Goal: Transaction & Acquisition: Purchase product/service

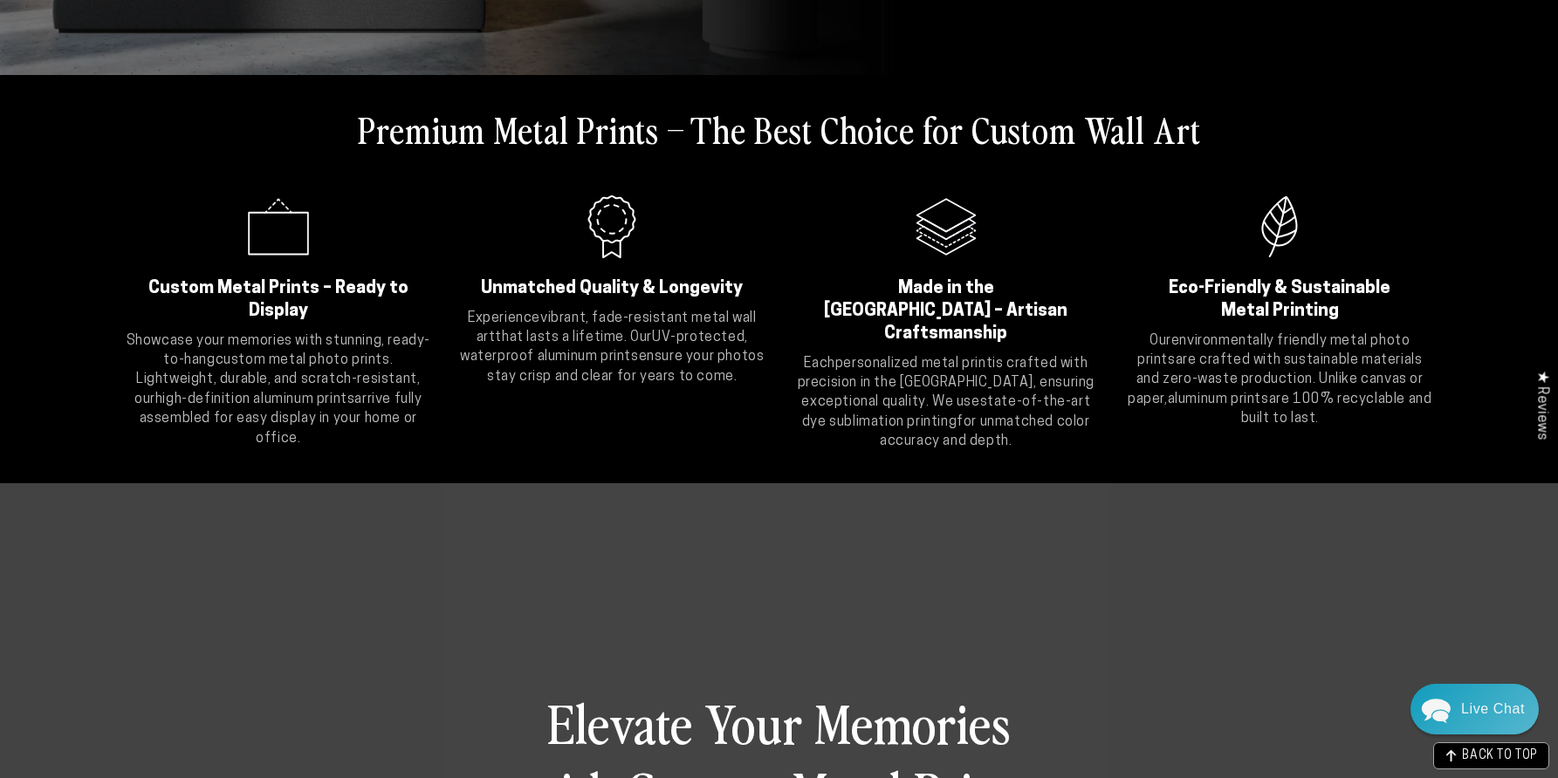
scroll to position [904, 0]
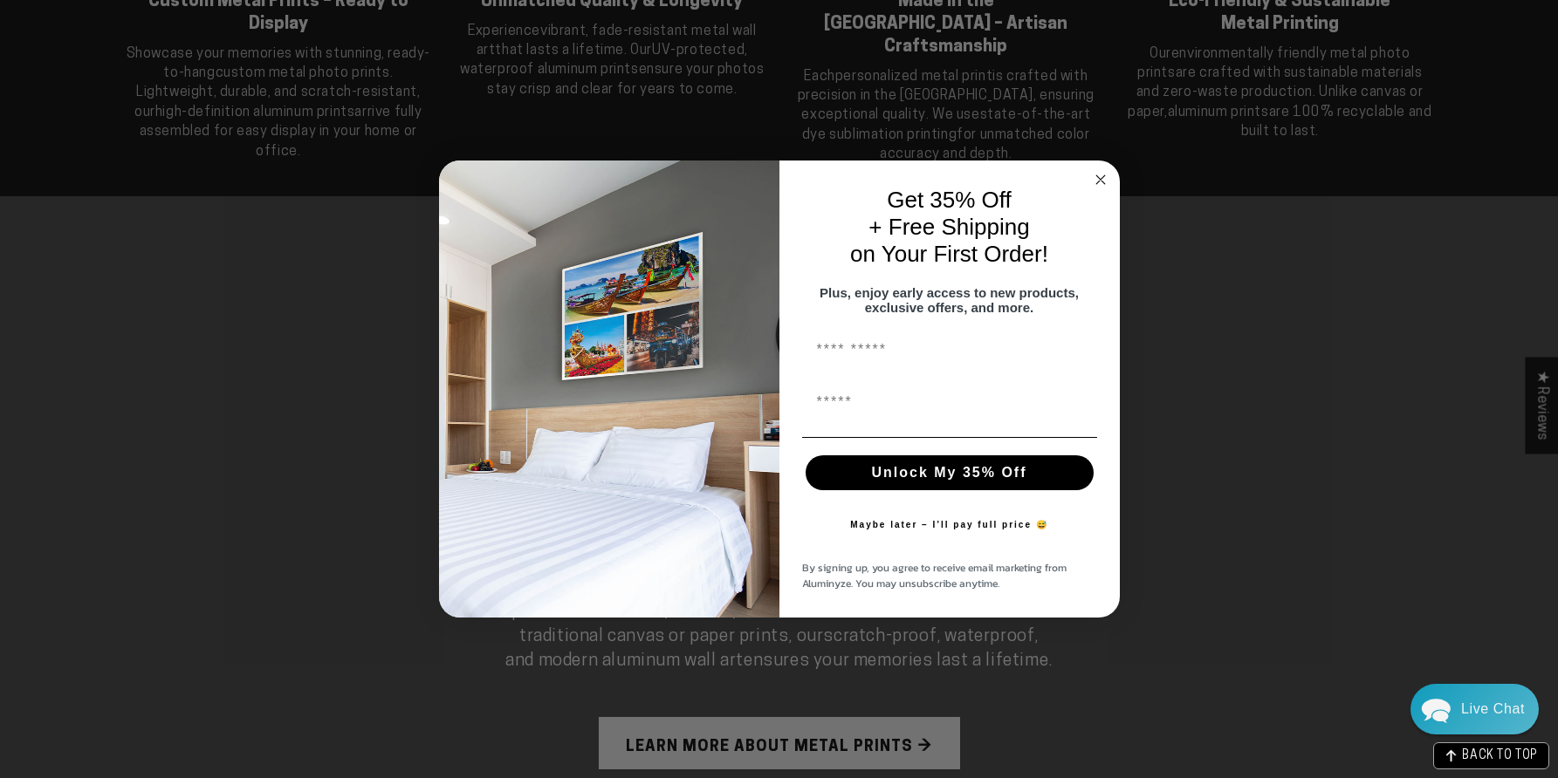
click at [1105, 174] on circle "Close dialog" at bounding box center [1100, 180] width 20 height 20
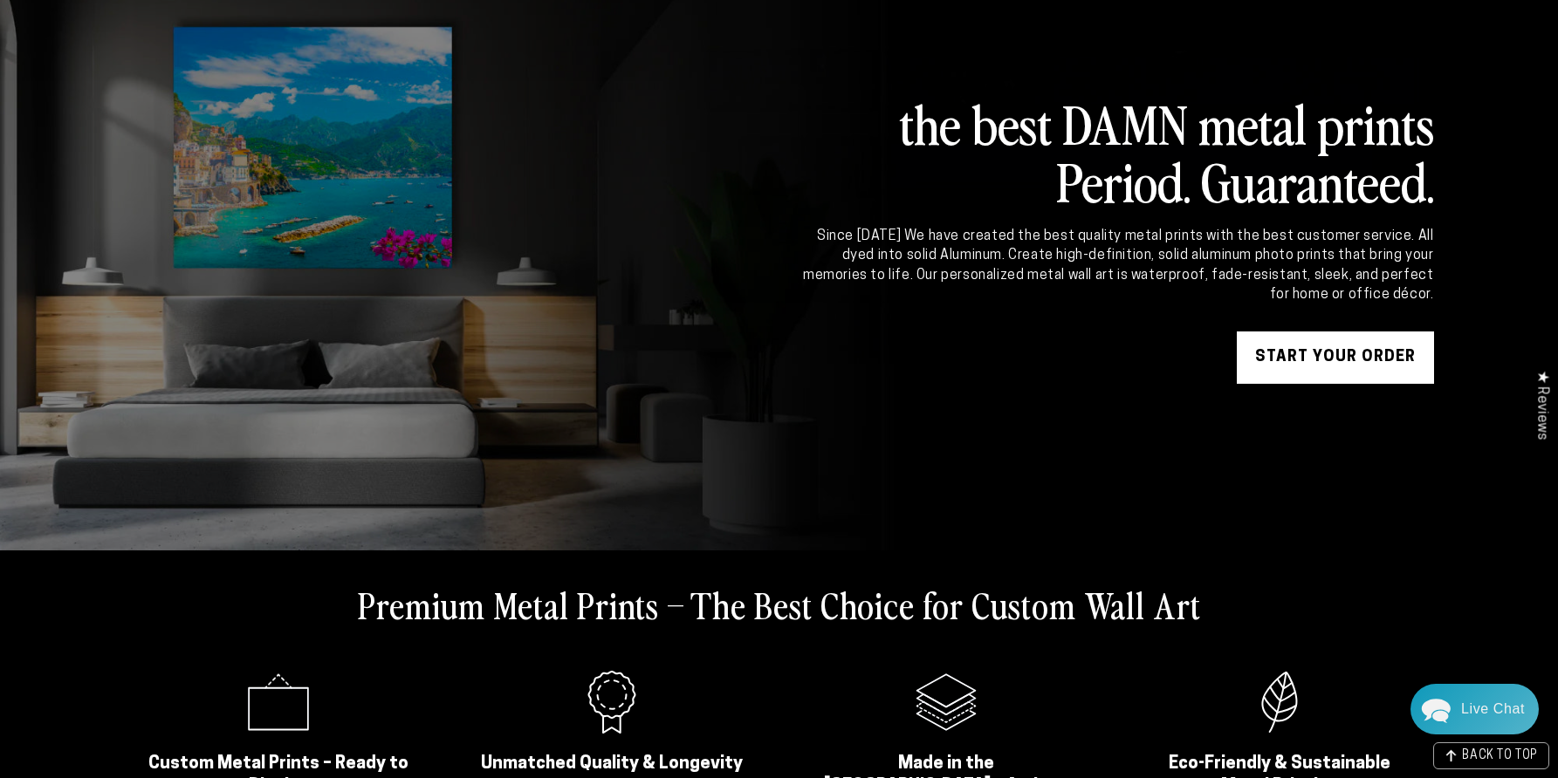
scroll to position [0, 0]
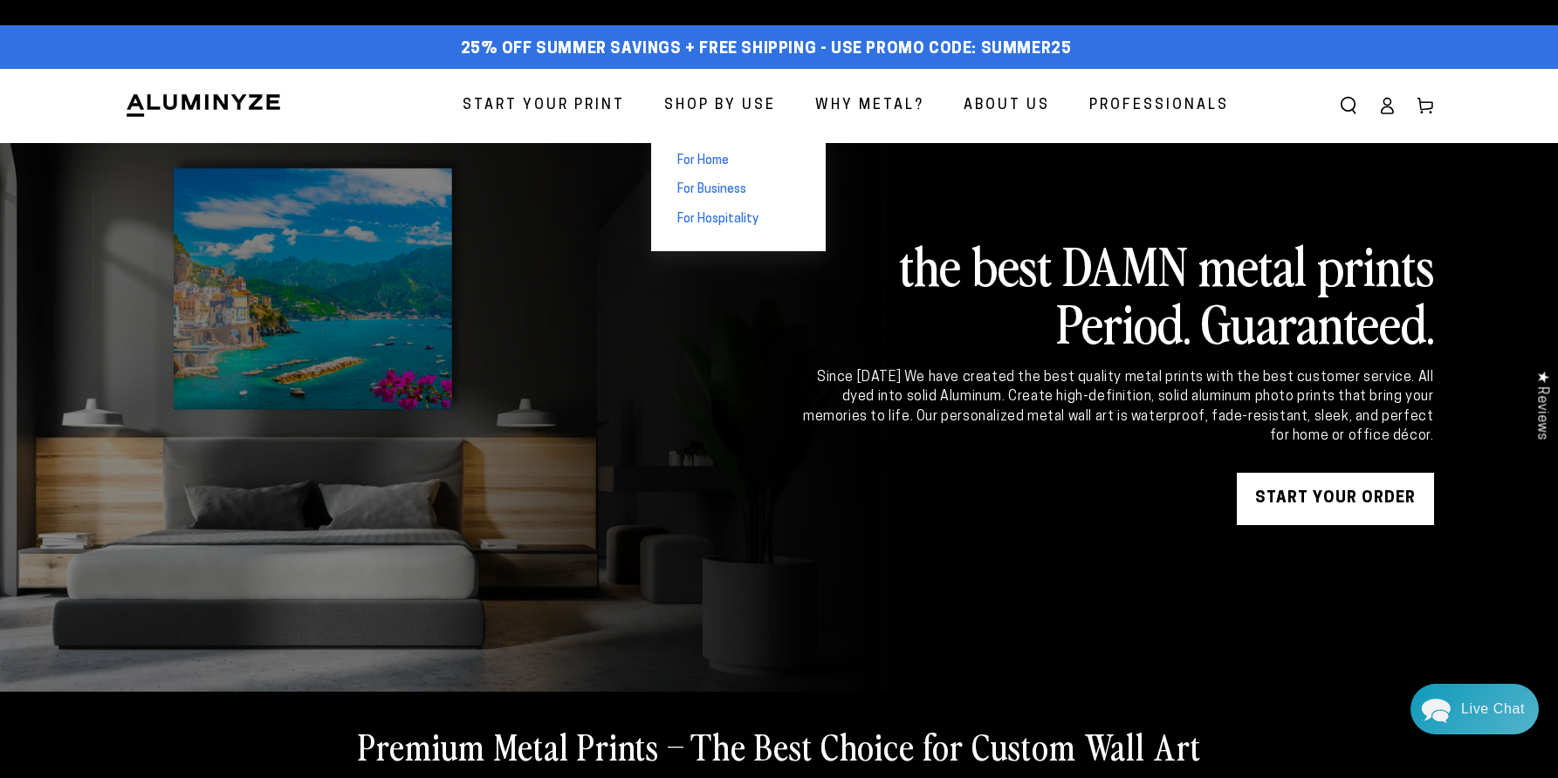
click at [716, 190] on span "For Business" at bounding box center [711, 190] width 69 height 17
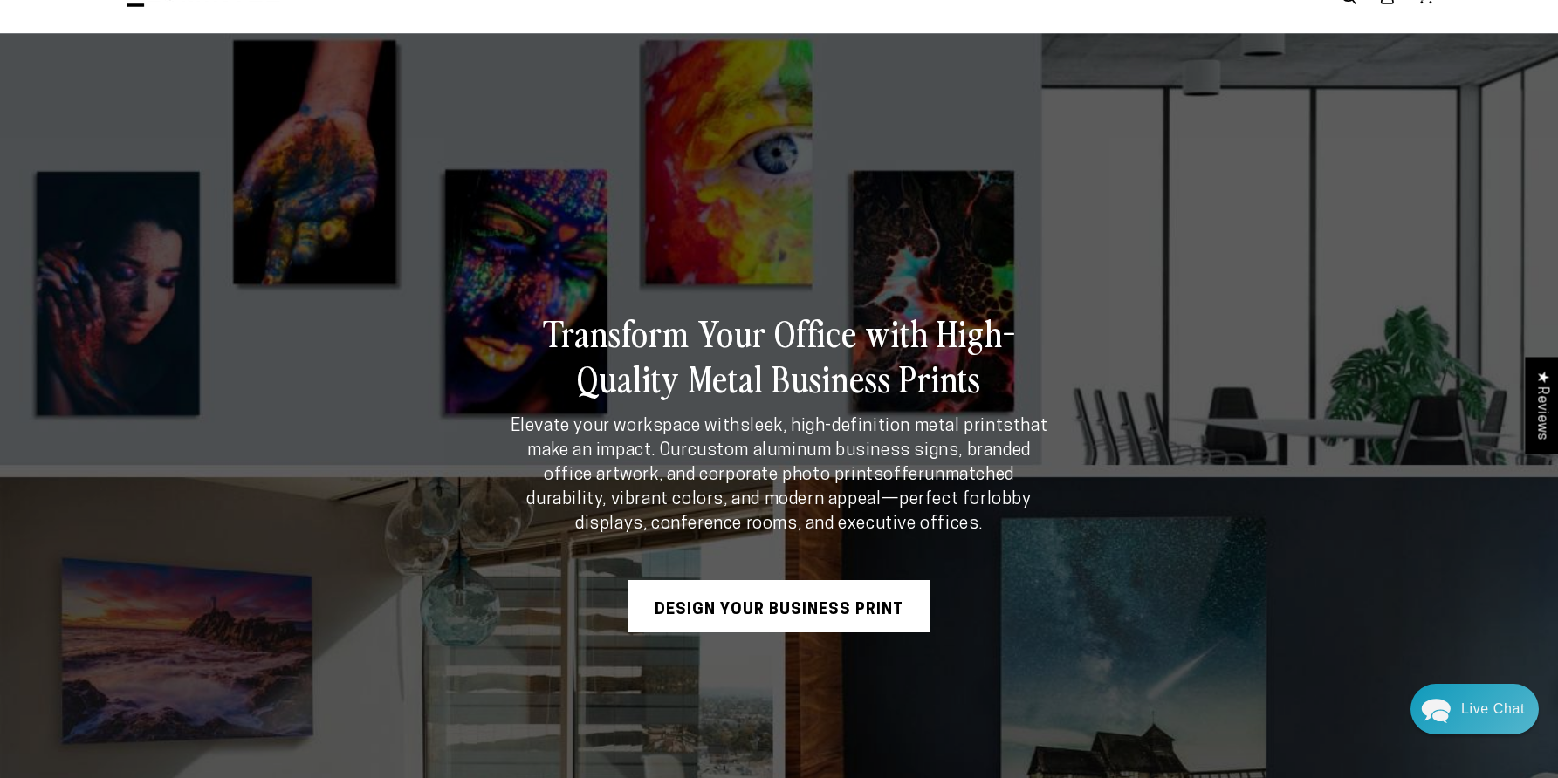
scroll to position [88, 0]
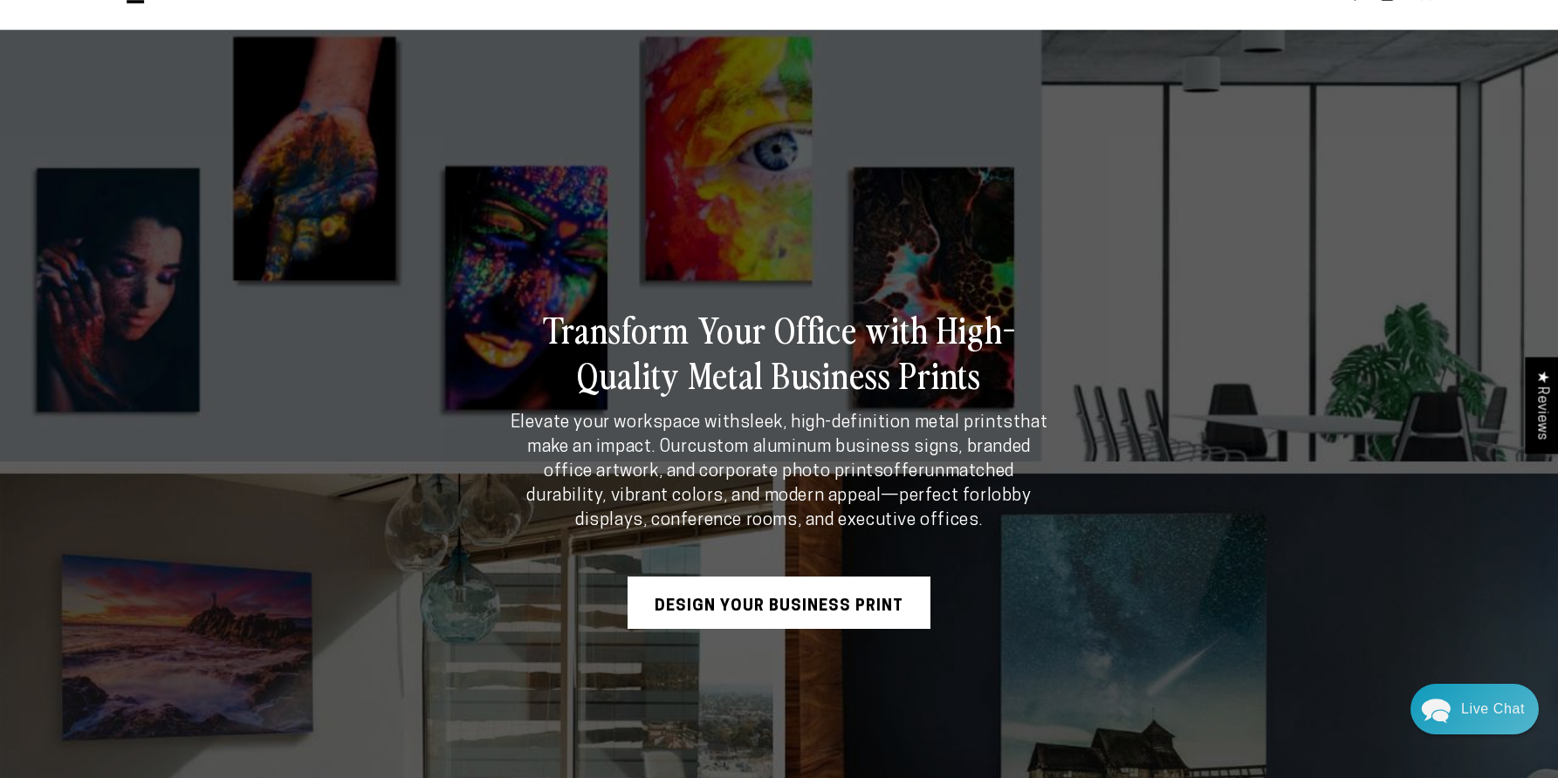
click at [837, 606] on link "Design Your Business Print" at bounding box center [778, 603] width 303 height 52
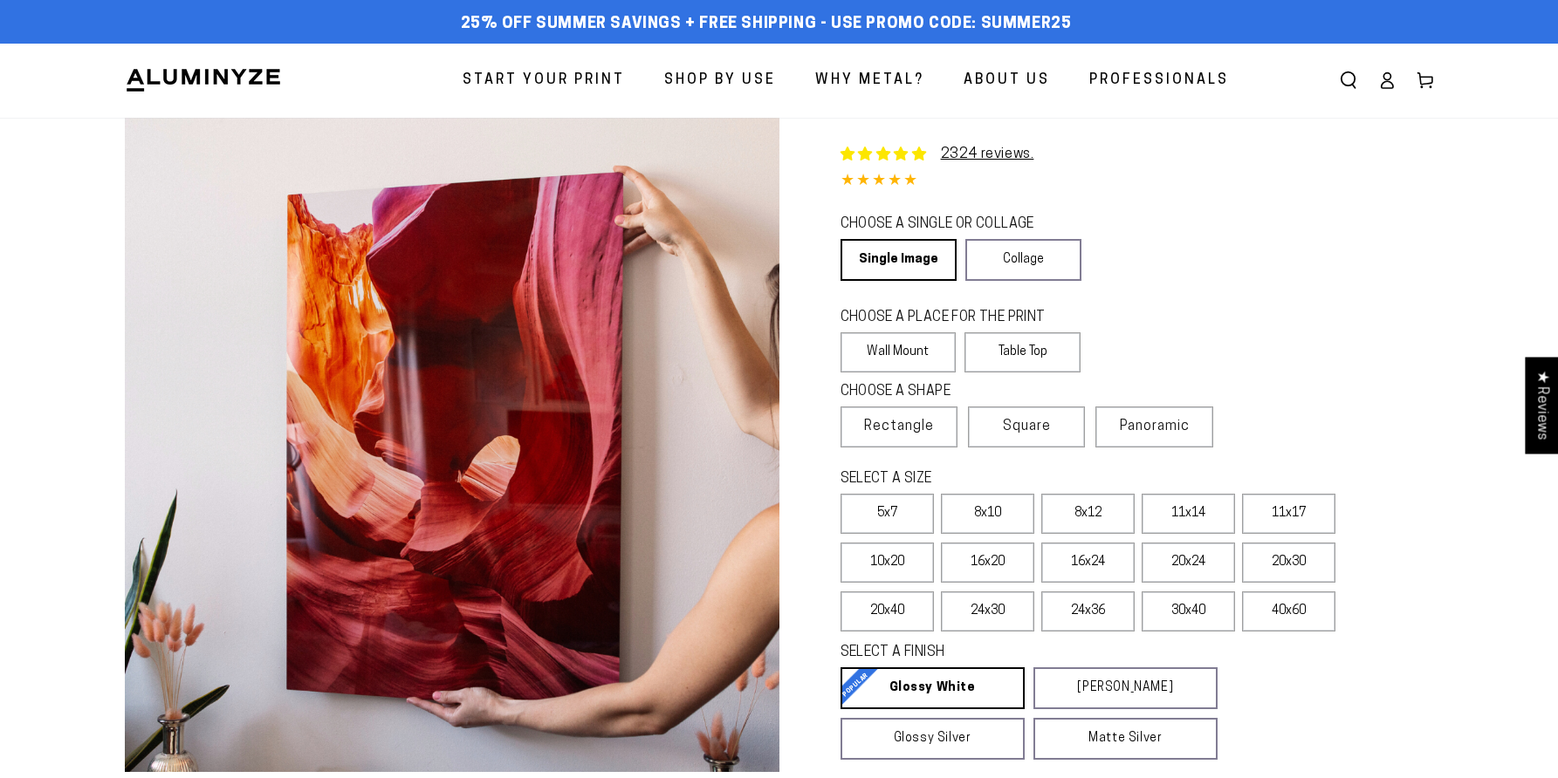
select select "**********"
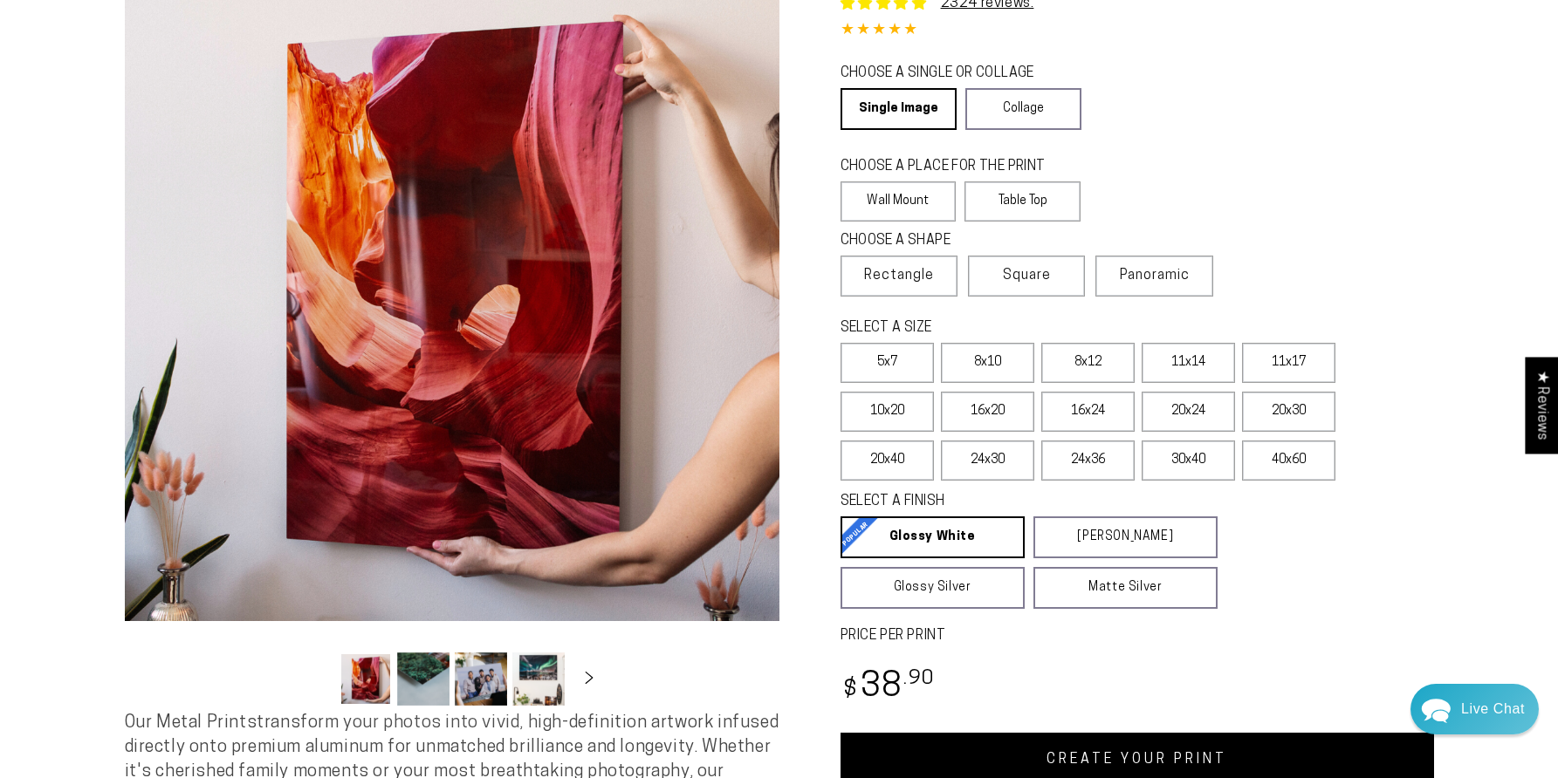
scroll to position [152, 0]
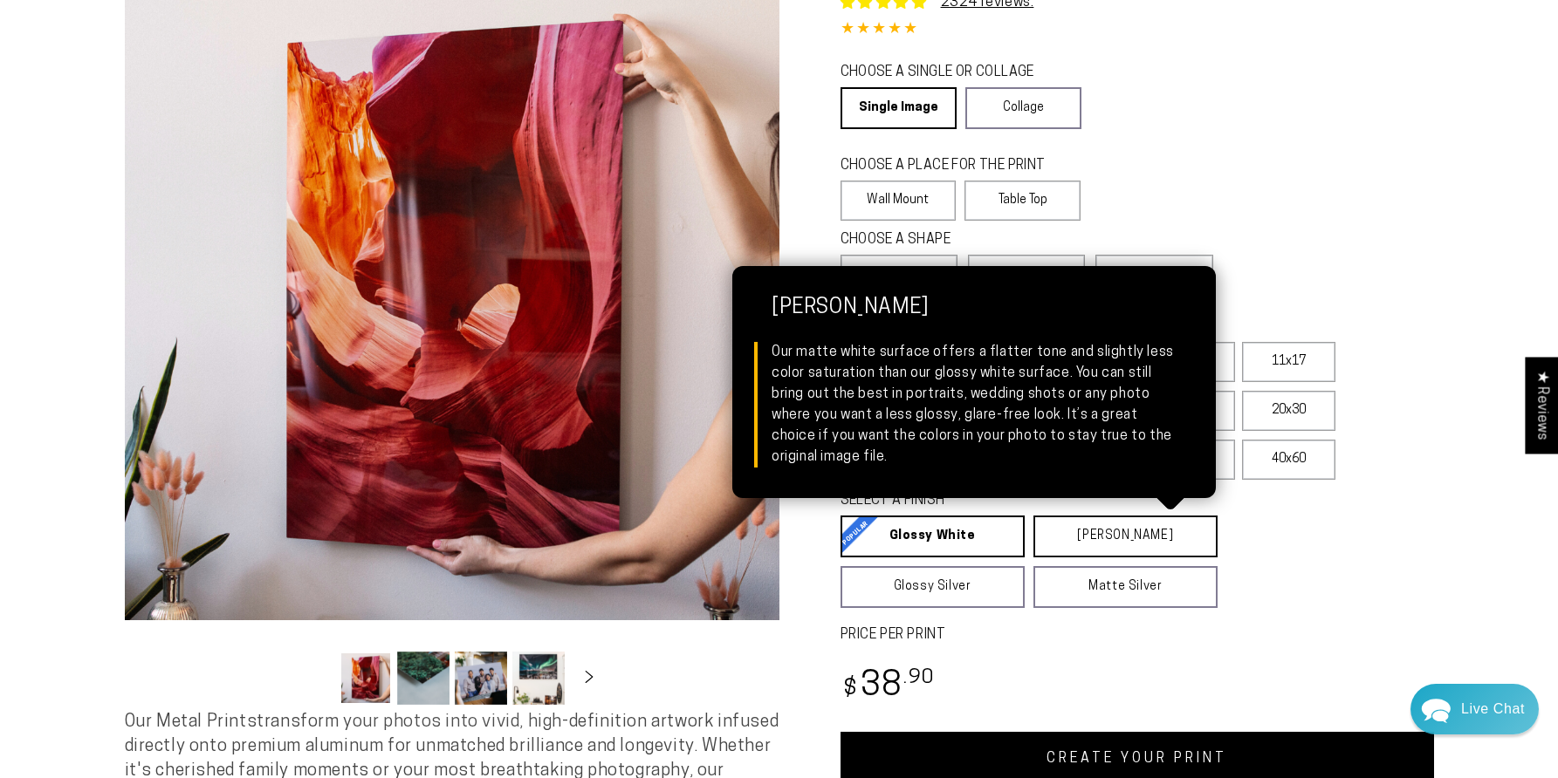
click at [1154, 530] on link "Matte White Matte White Our matte white surface offers a flatter tone and sligh…" at bounding box center [1125, 537] width 184 height 42
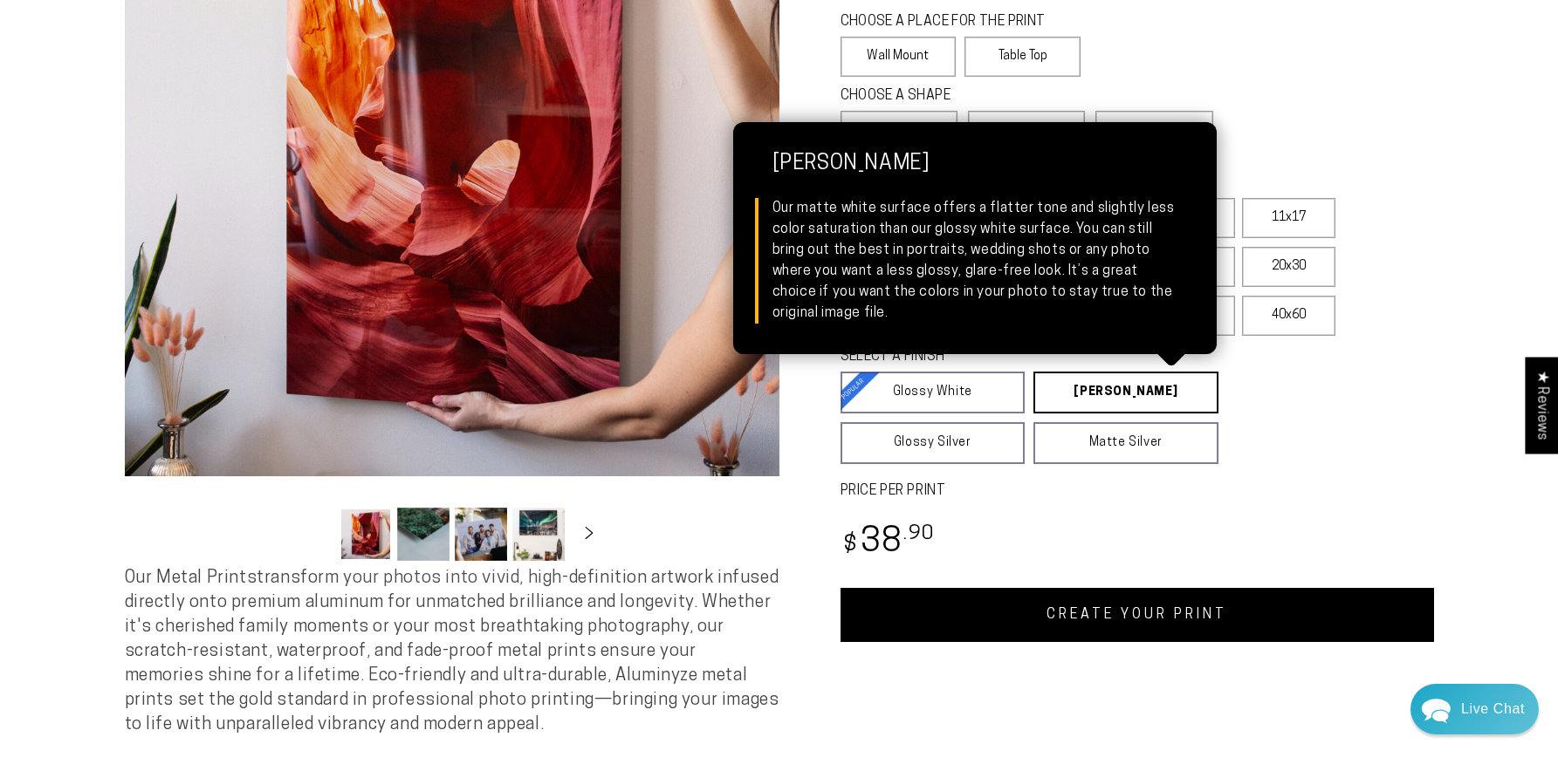
scroll to position [298, 0]
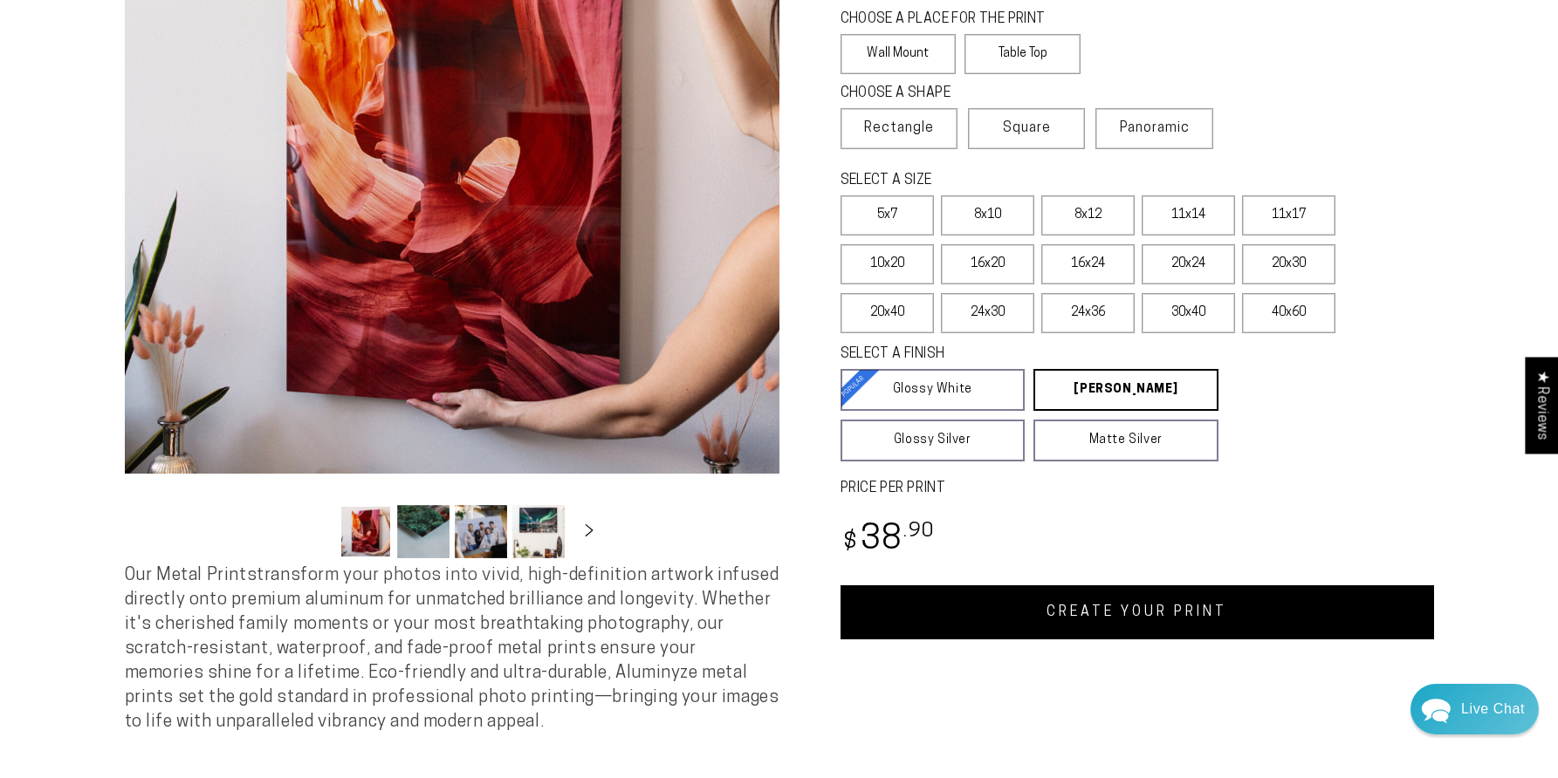
click at [381, 541] on button "Load image 1 in gallery view" at bounding box center [365, 531] width 52 height 53
click at [417, 543] on button "Load image 2 in gallery view" at bounding box center [423, 531] width 52 height 53
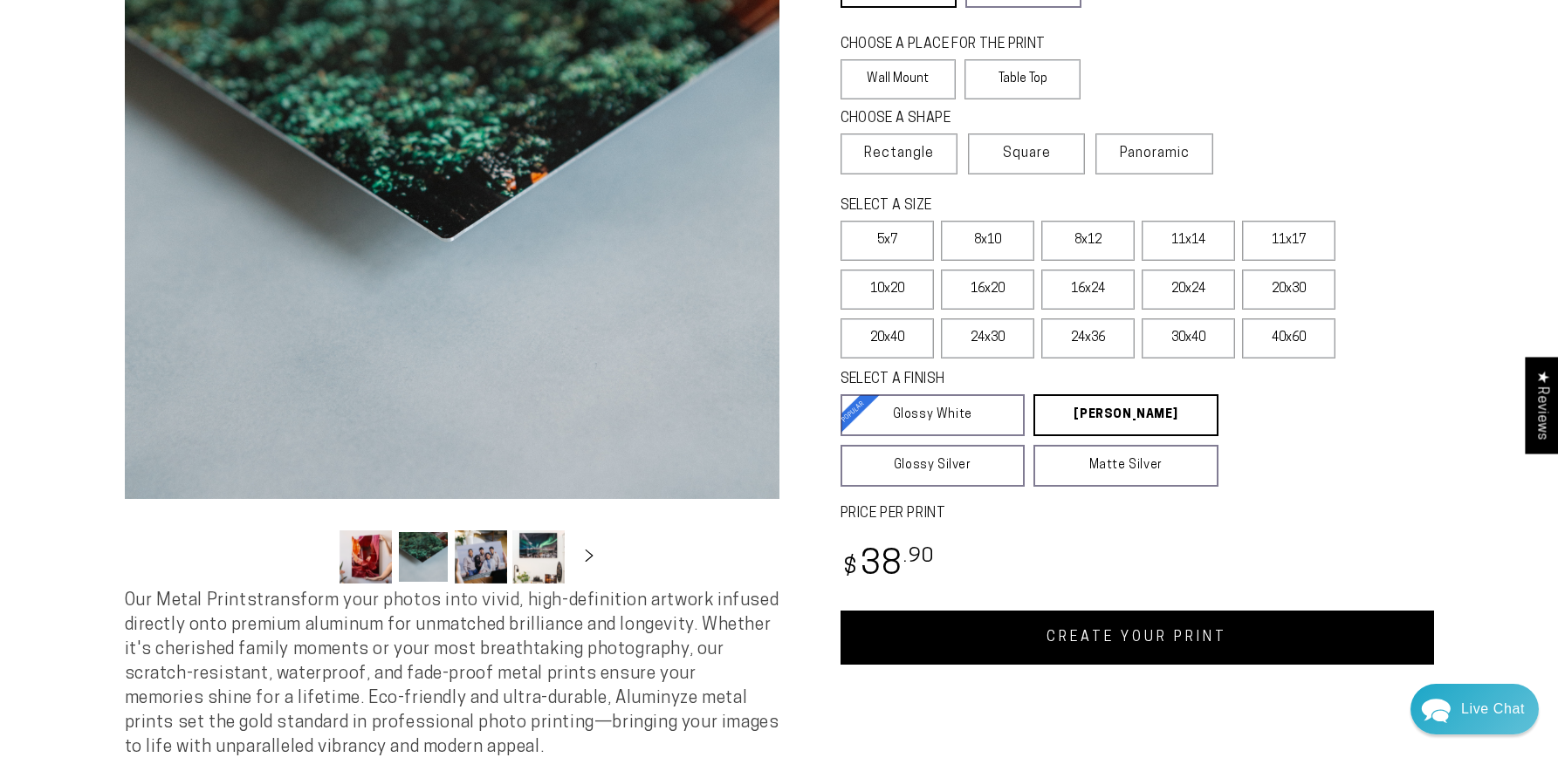
scroll to position [276, 0]
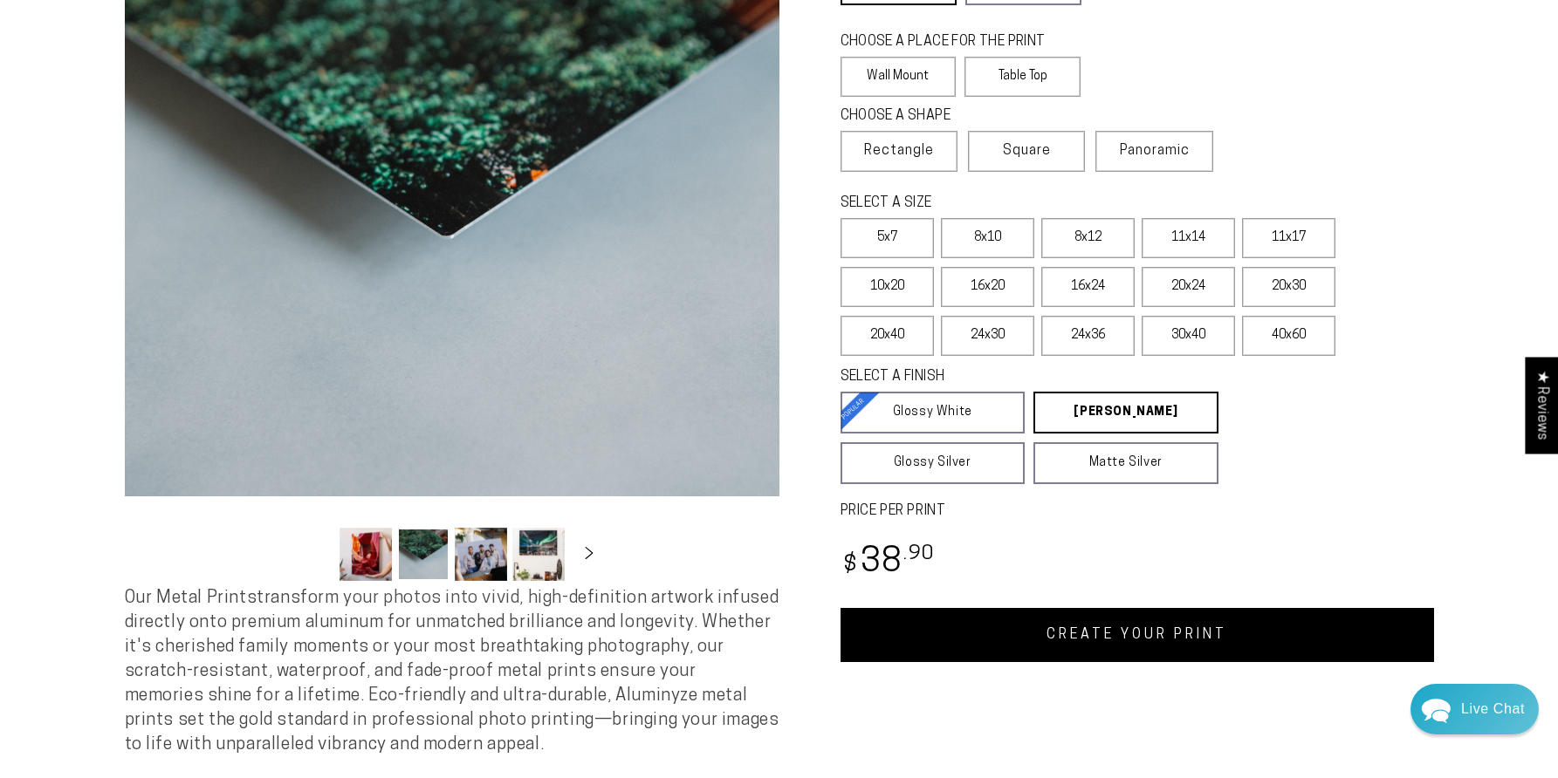
click at [498, 558] on button "Load image 3 in gallery view" at bounding box center [481, 554] width 52 height 53
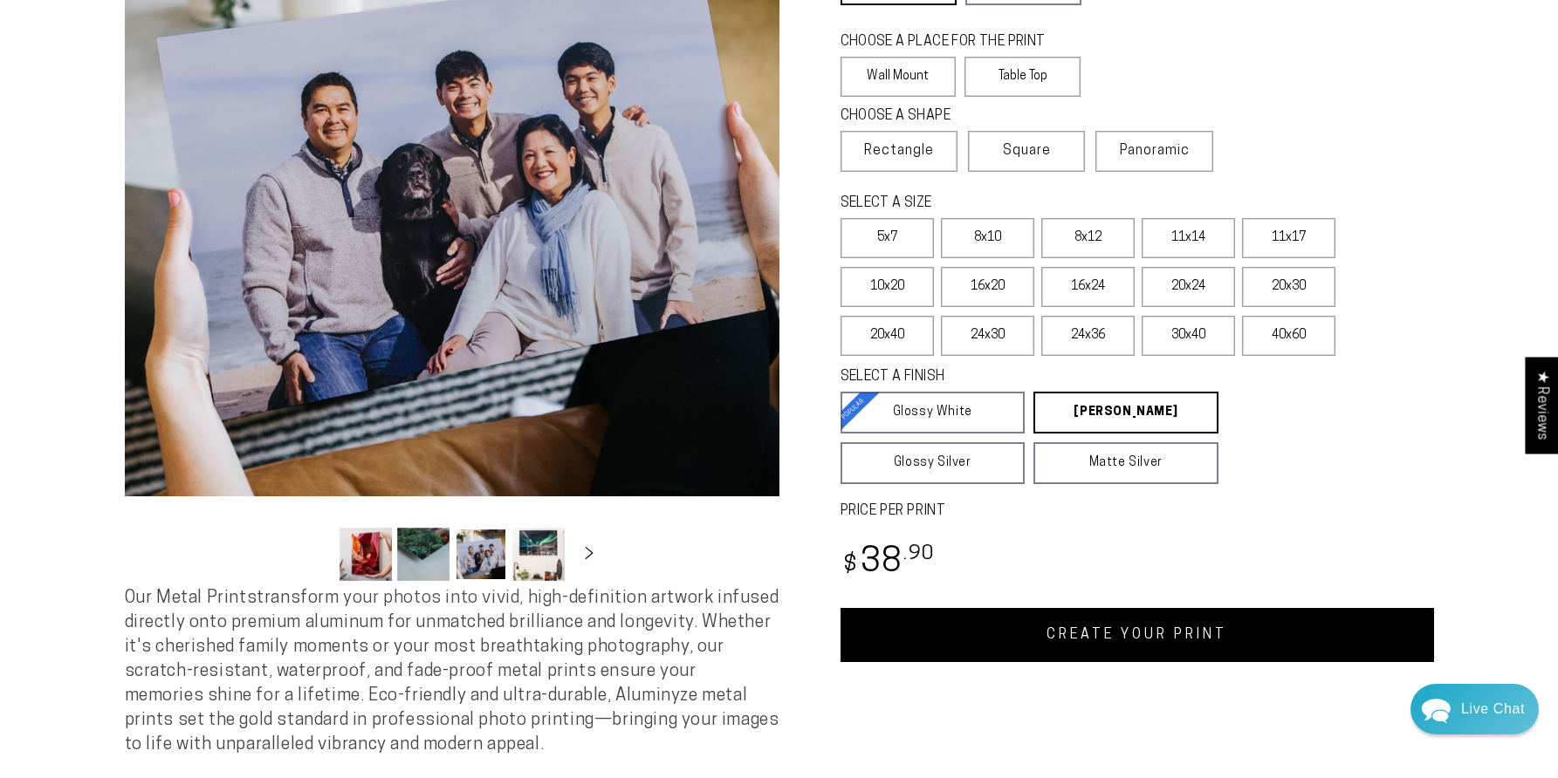
click at [531, 560] on button "Load image 4 in gallery view" at bounding box center [538, 554] width 52 height 53
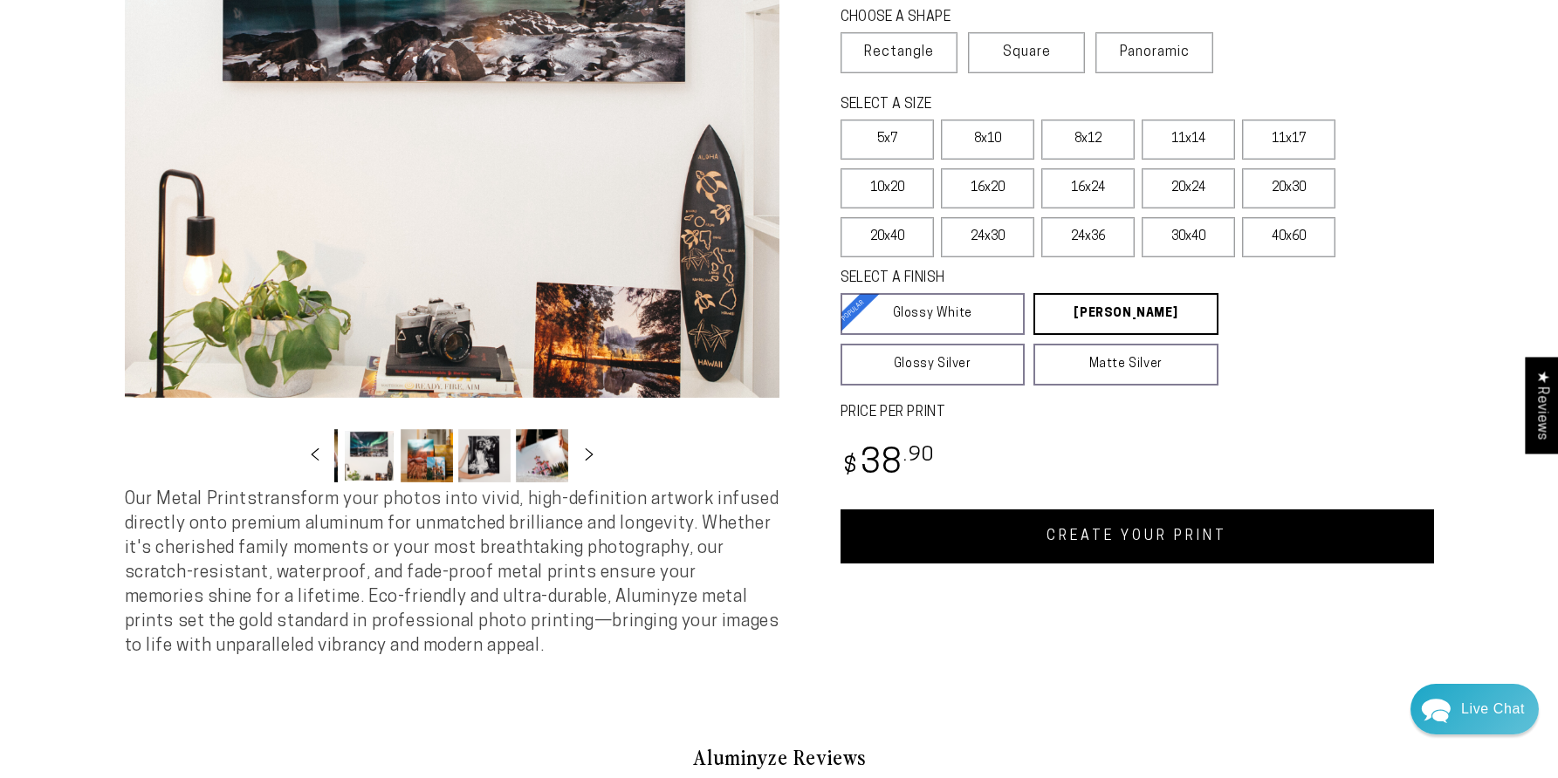
scroll to position [387, 0]
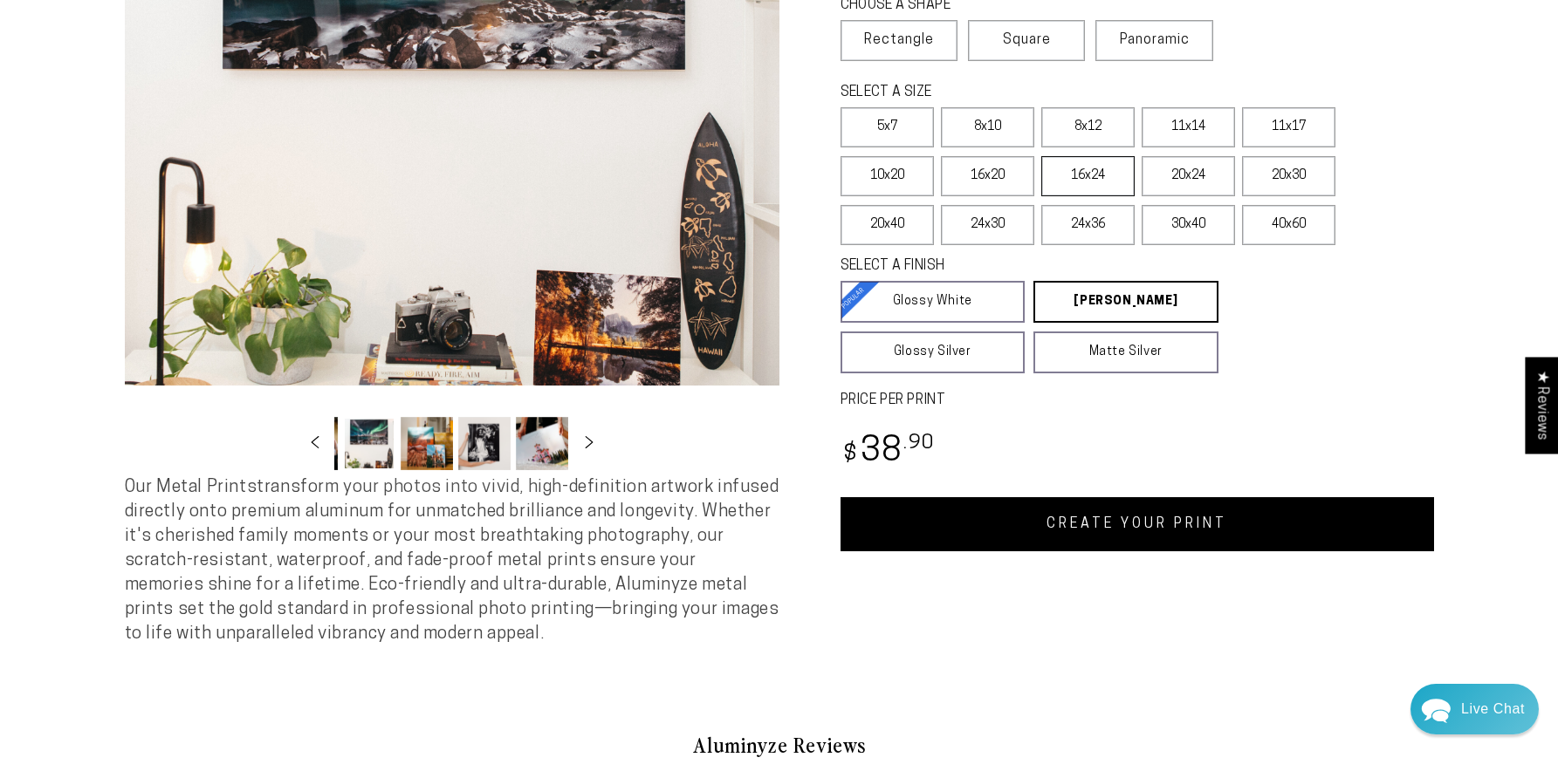
click at [1075, 178] on label "16x24" at bounding box center [1087, 176] width 93 height 40
click at [995, 166] on label "16x20" at bounding box center [987, 176] width 93 height 40
click at [1292, 123] on label "11x17" at bounding box center [1288, 127] width 93 height 40
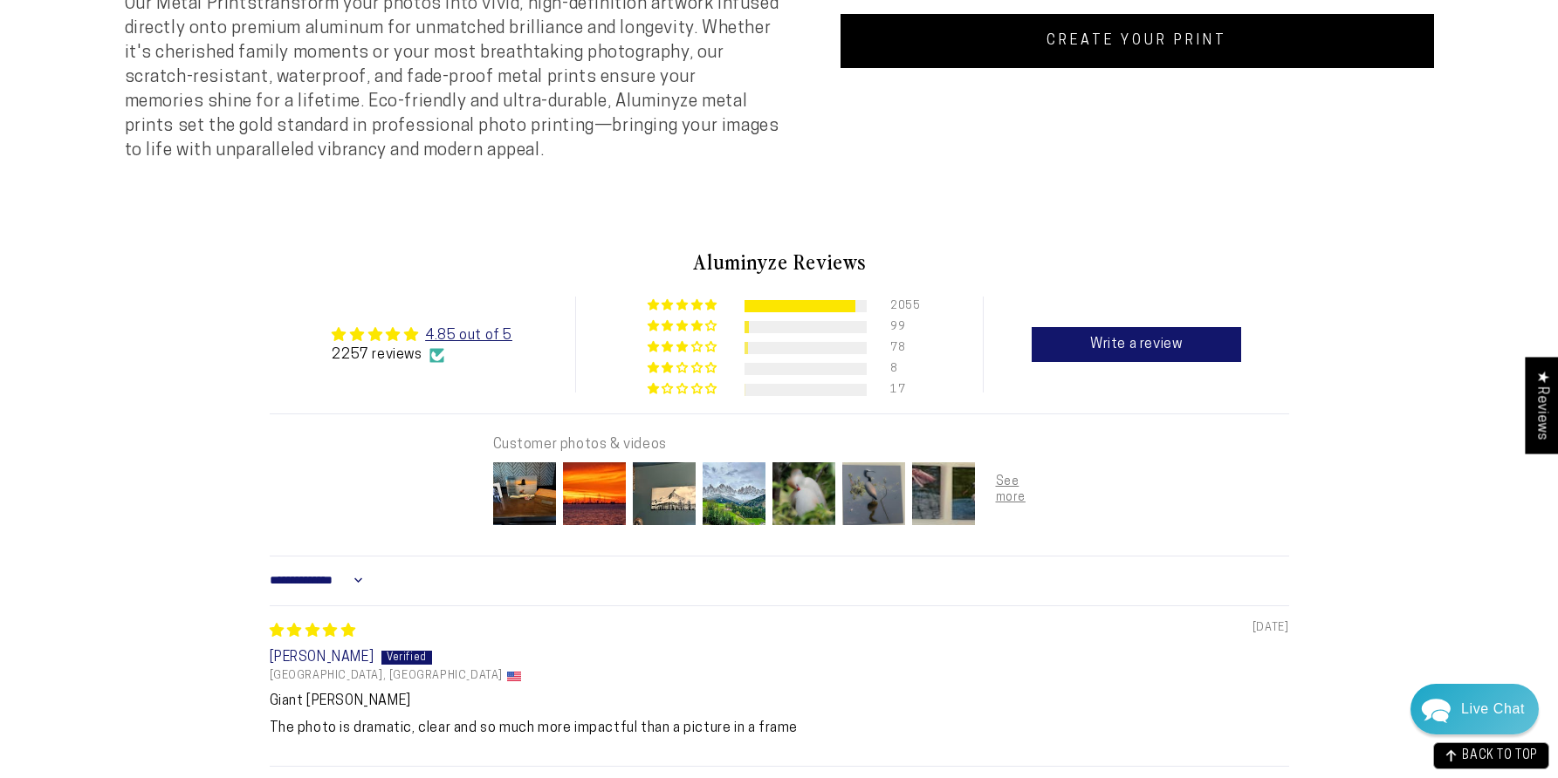
scroll to position [869, 0]
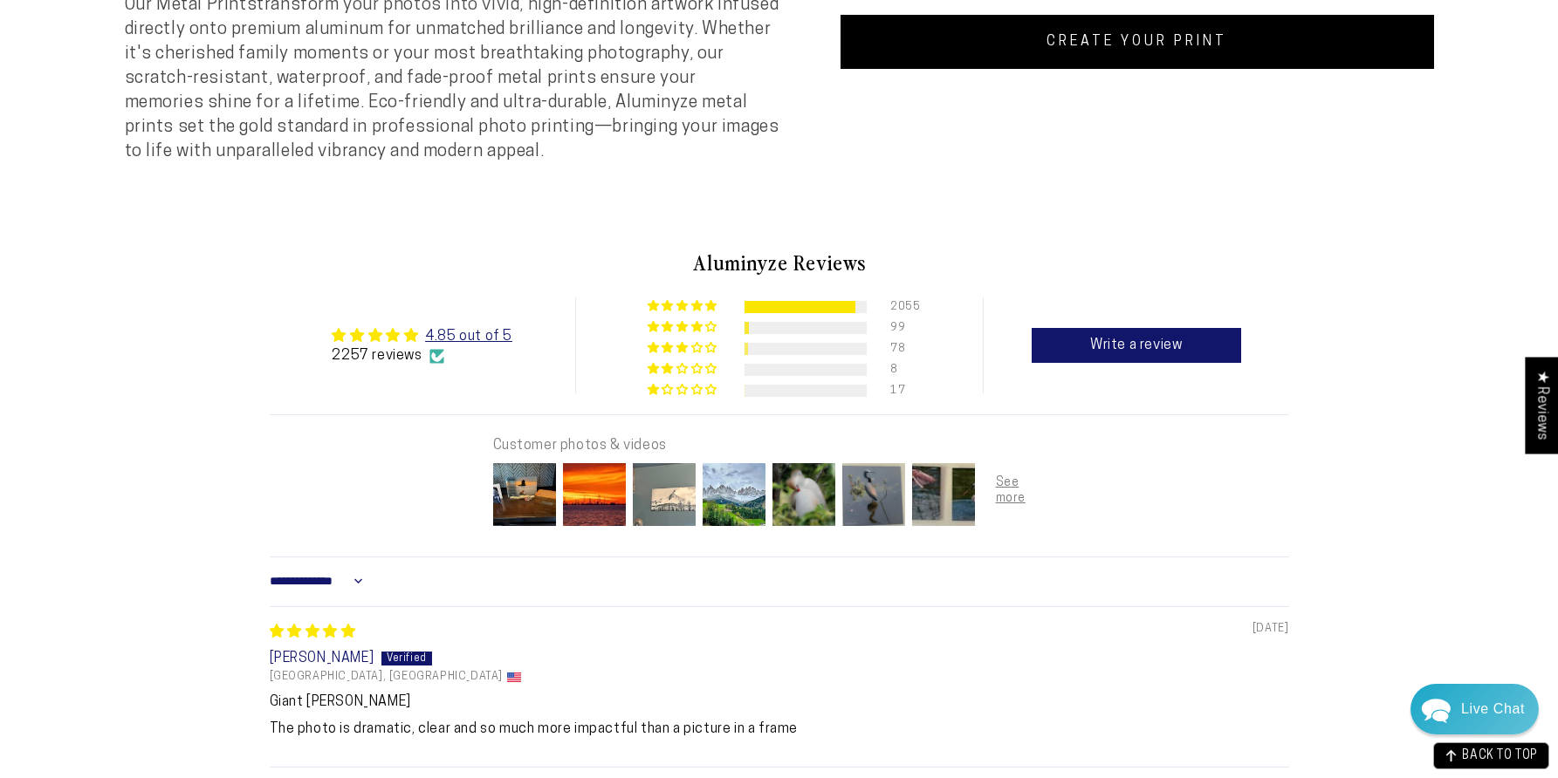
click at [659, 494] on img at bounding box center [664, 495] width 70 height 70
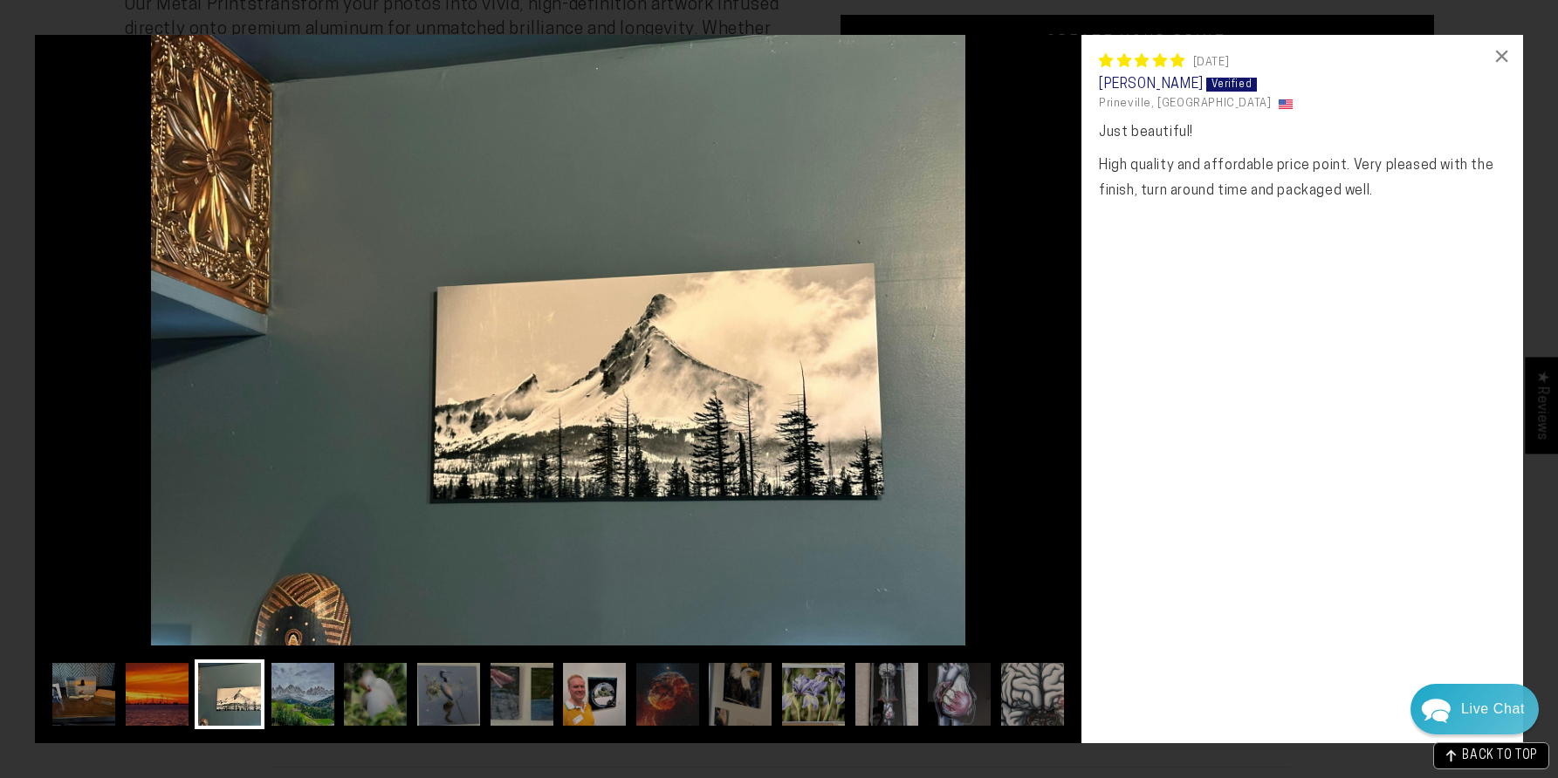
click at [1010, 483] on img at bounding box center [558, 340] width 1046 height 611
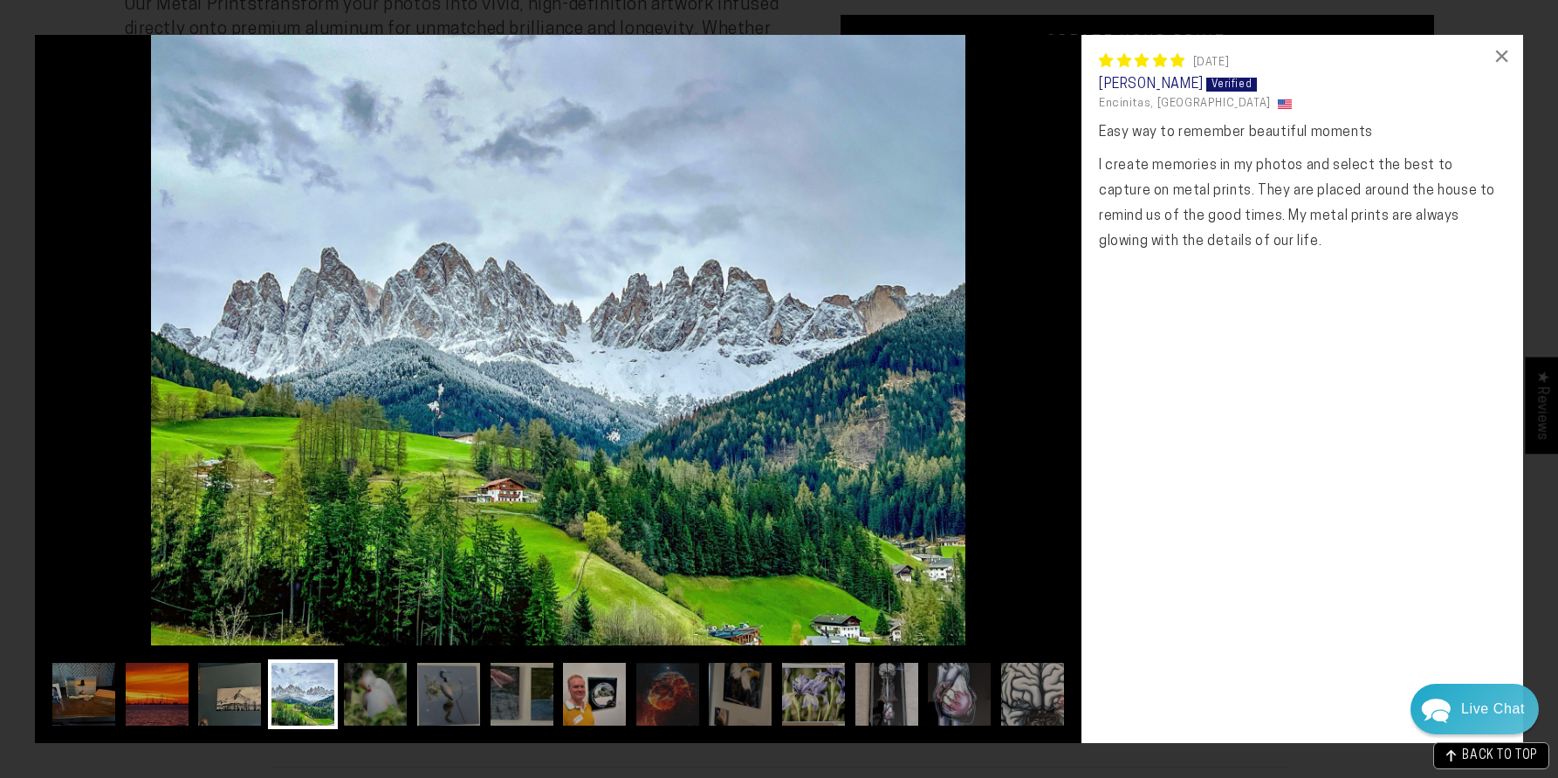
click at [1010, 483] on img at bounding box center [558, 340] width 1046 height 611
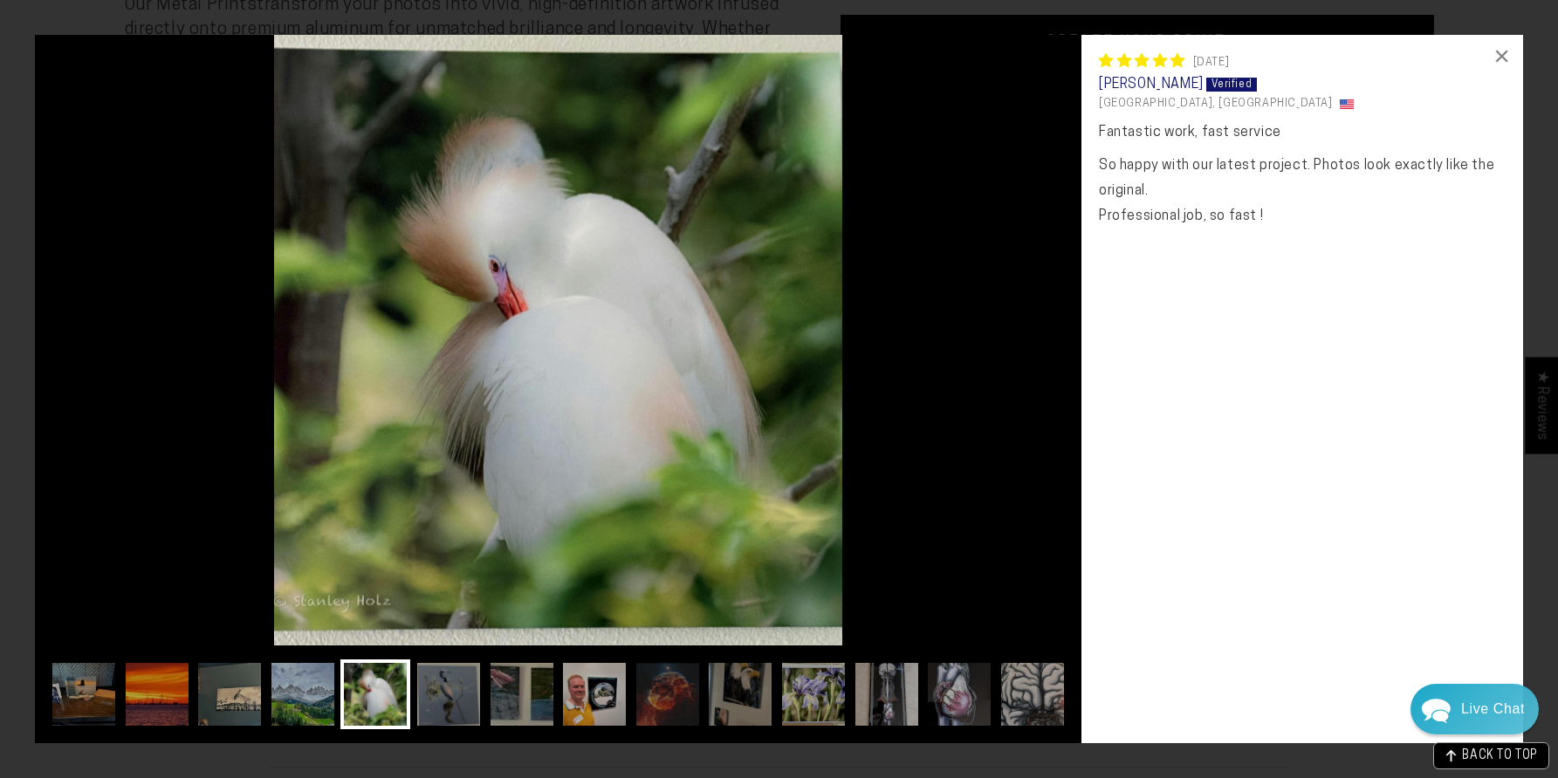
click at [1010, 483] on img at bounding box center [558, 340] width 1046 height 611
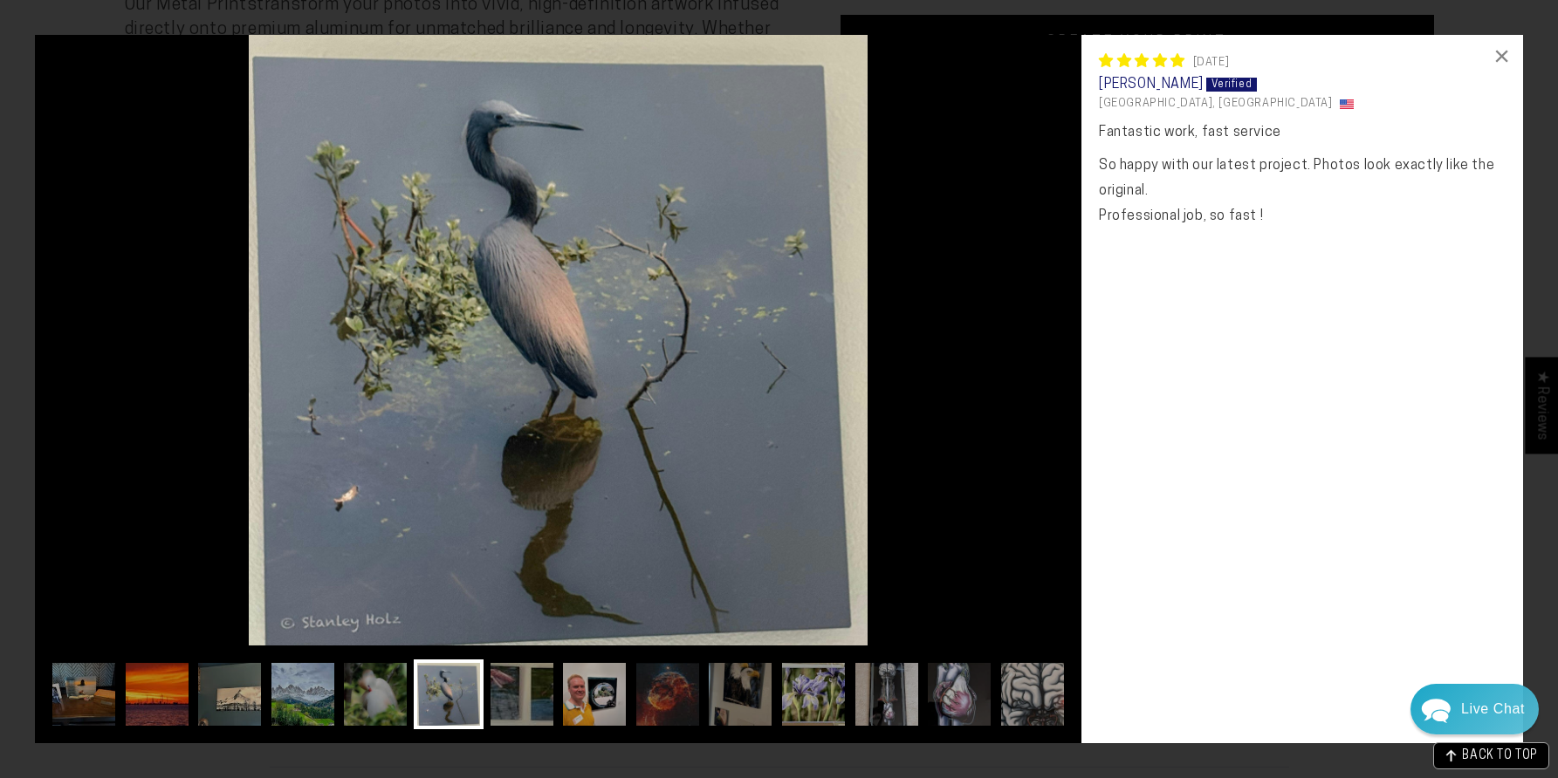
click at [1010, 483] on img at bounding box center [558, 340] width 1046 height 611
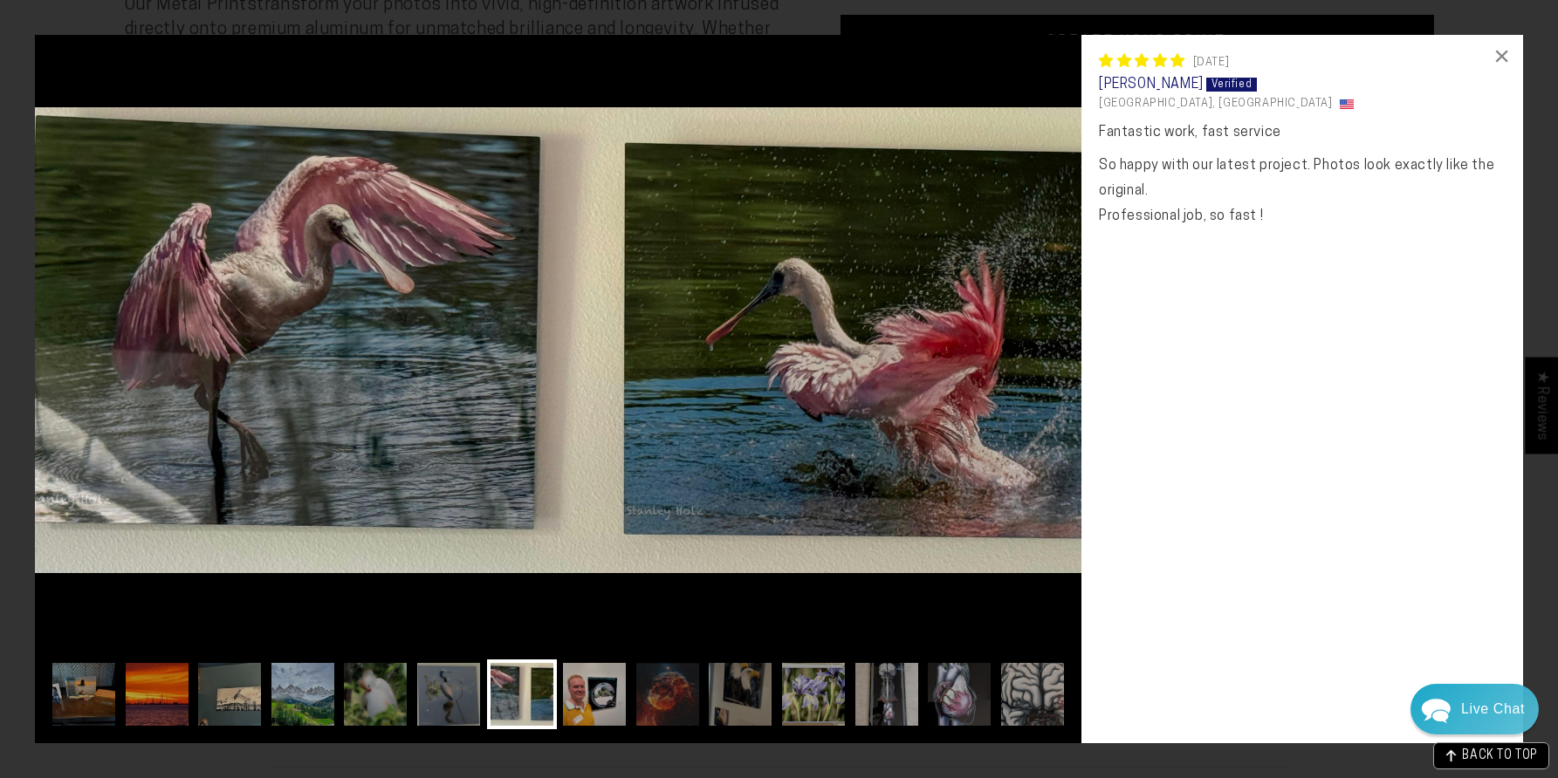
click at [1010, 483] on img at bounding box center [558, 340] width 1046 height 611
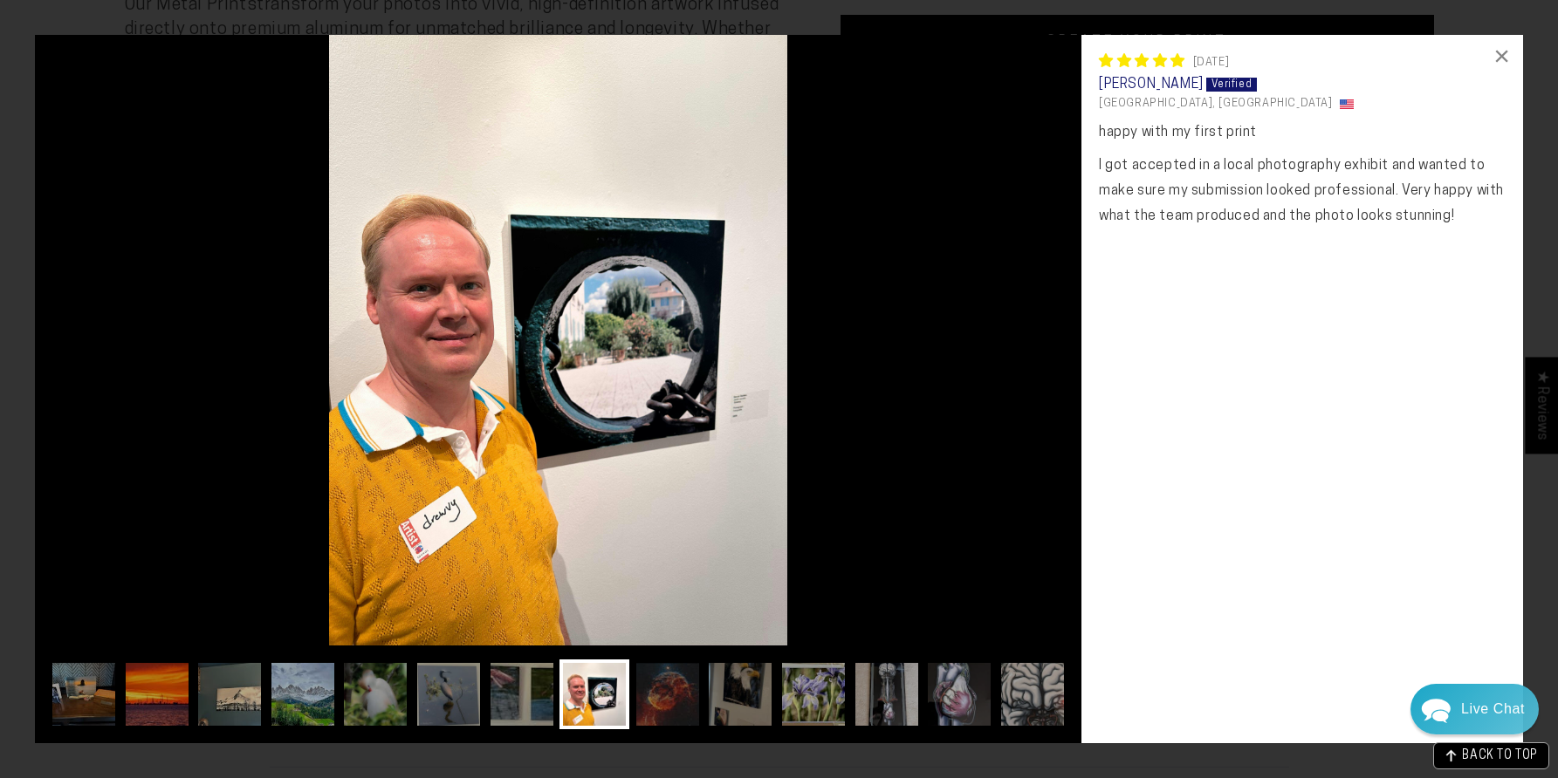
click at [1010, 483] on img at bounding box center [558, 340] width 1046 height 611
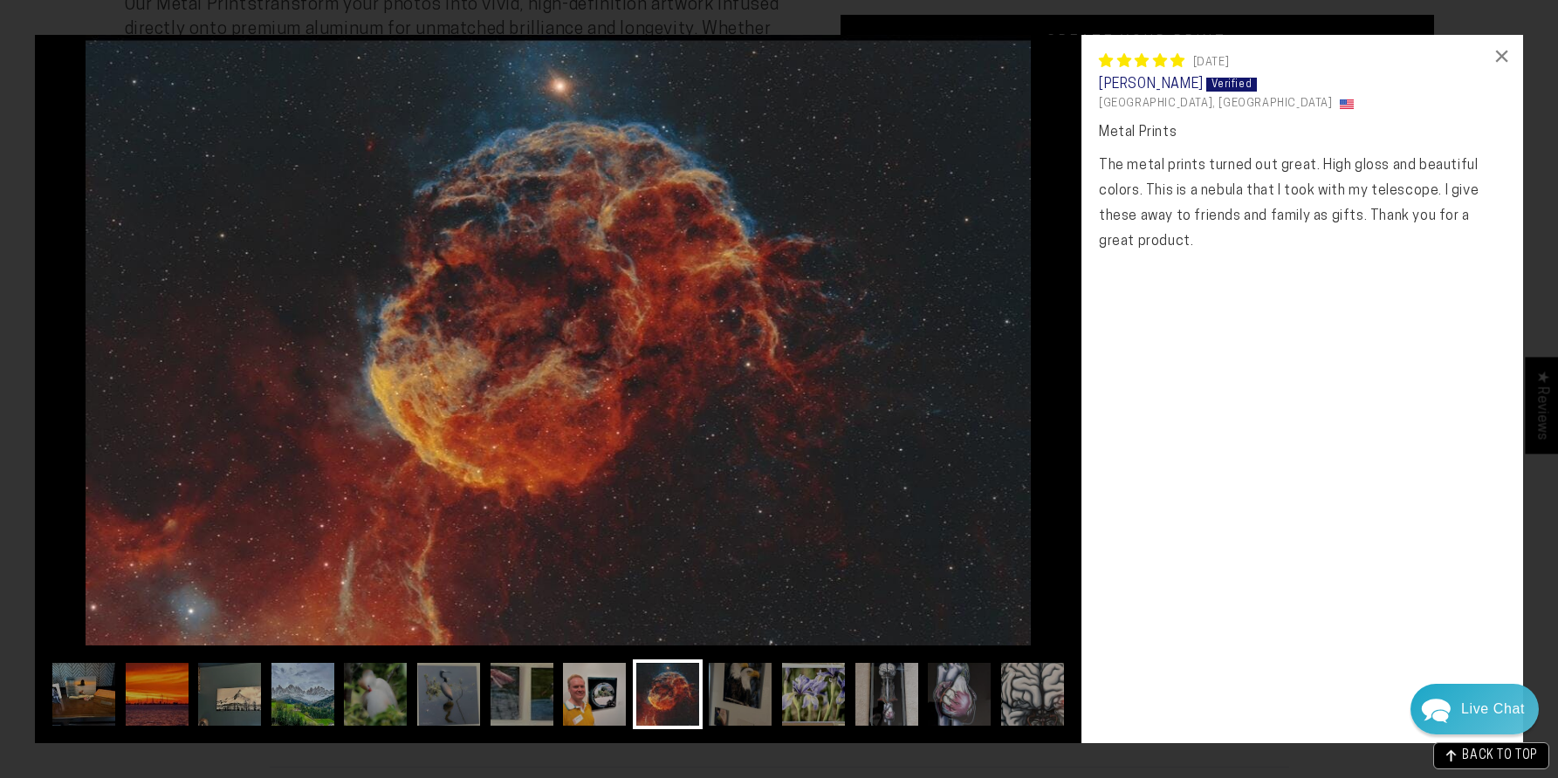
click at [1010, 483] on img at bounding box center [558, 340] width 1046 height 611
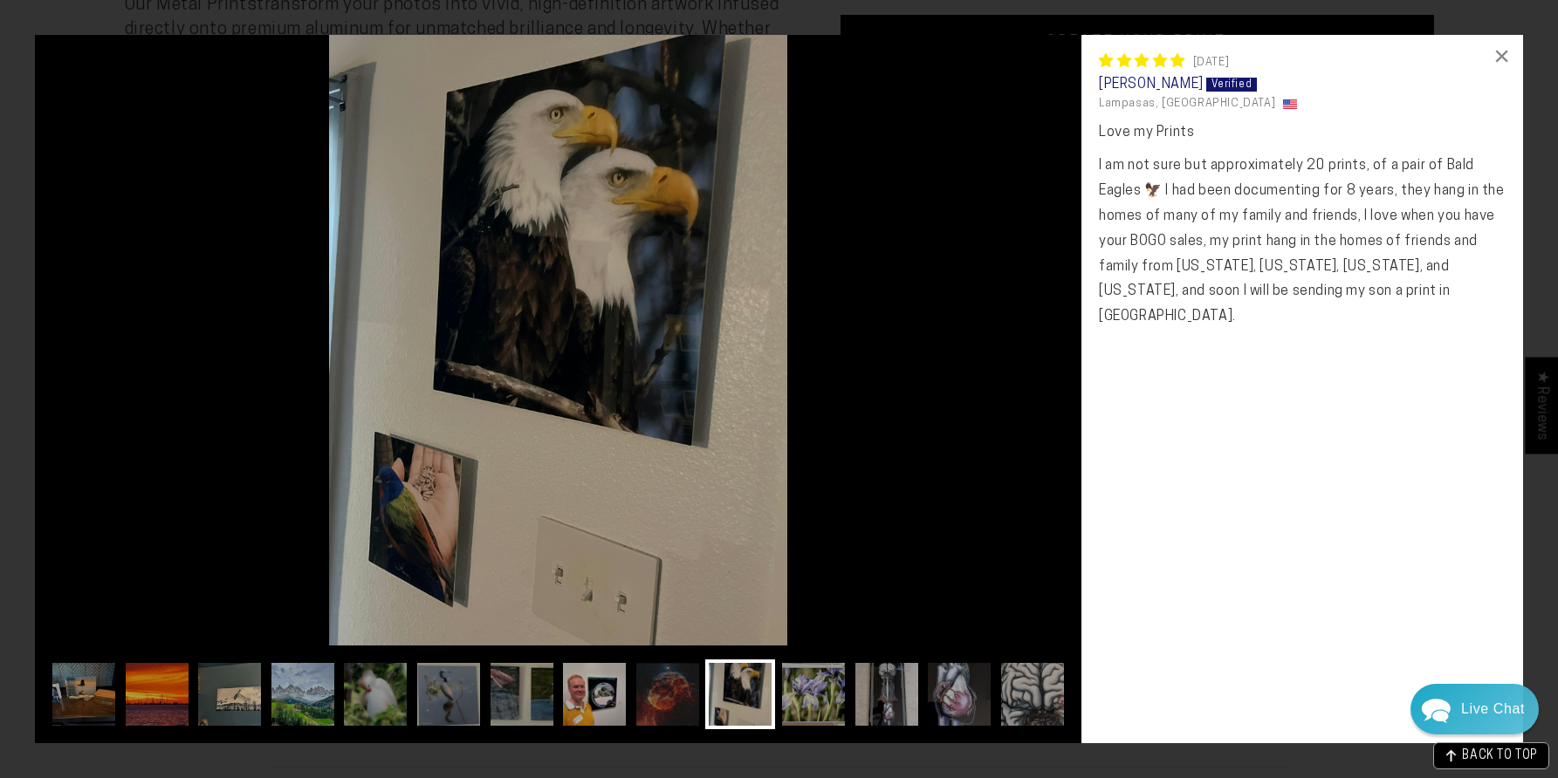
click at [1010, 483] on img at bounding box center [558, 340] width 1046 height 611
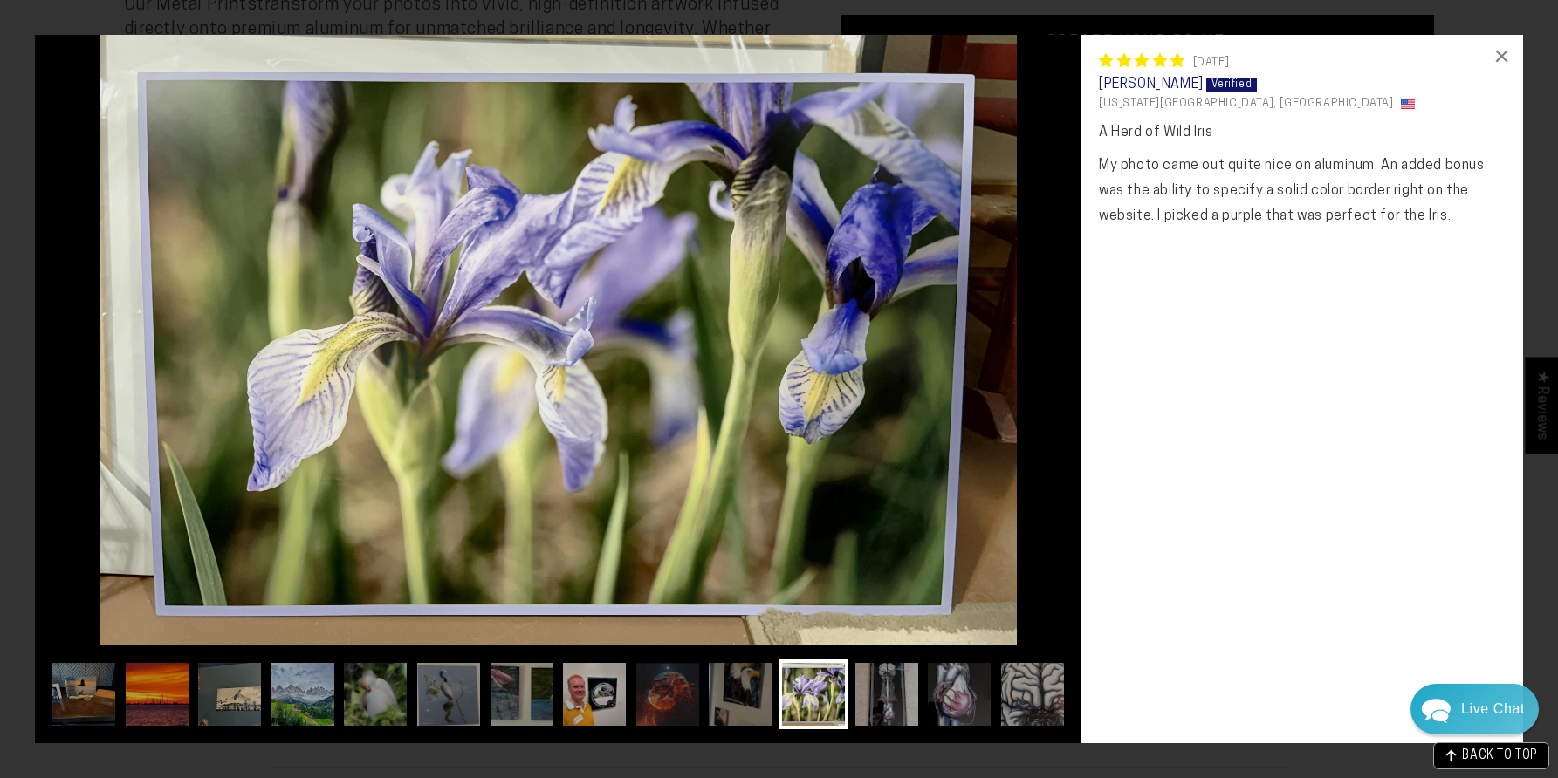
click at [1010, 483] on img at bounding box center [558, 340] width 1046 height 611
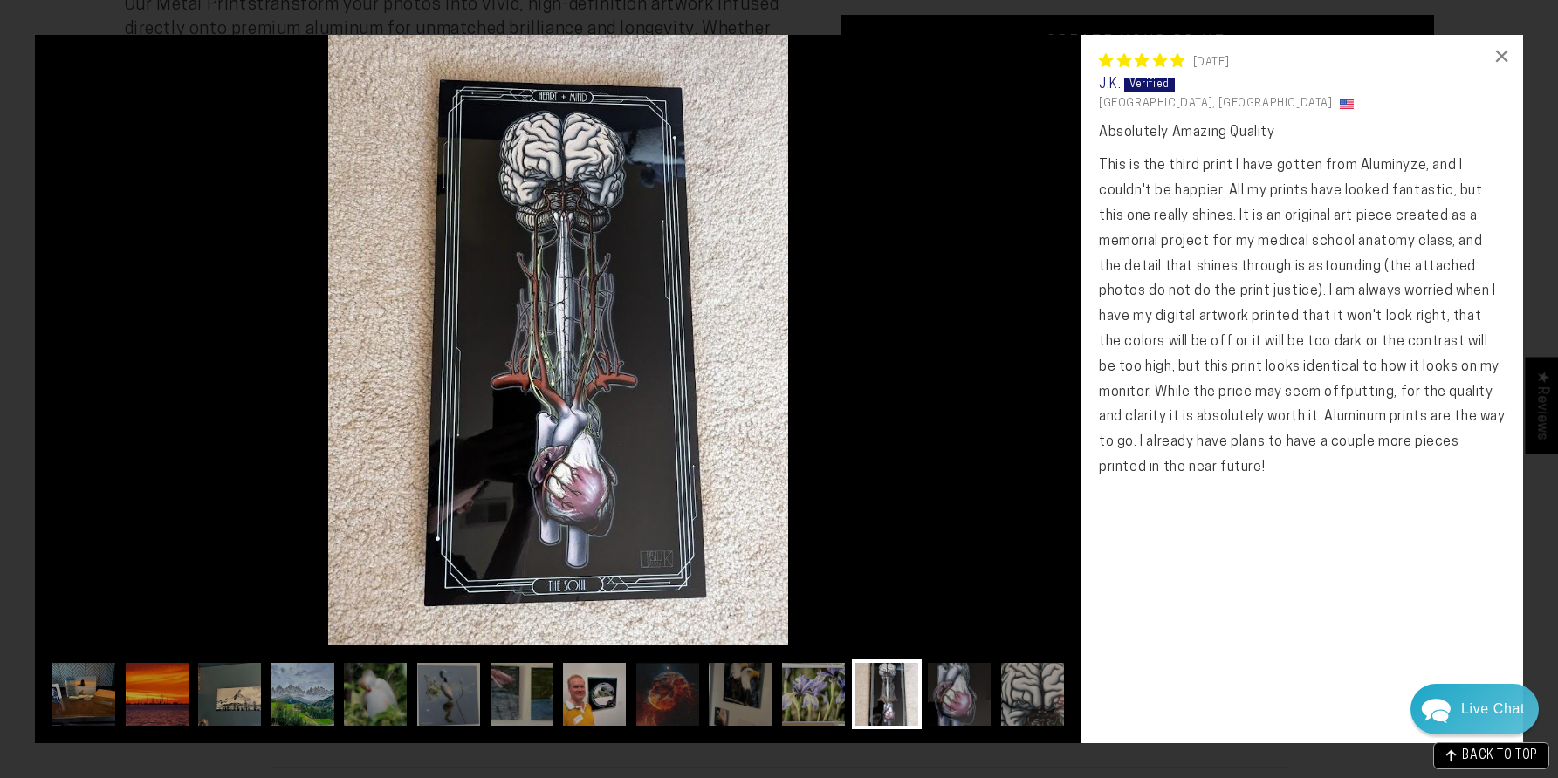
click at [1010, 484] on img at bounding box center [558, 340] width 1046 height 611
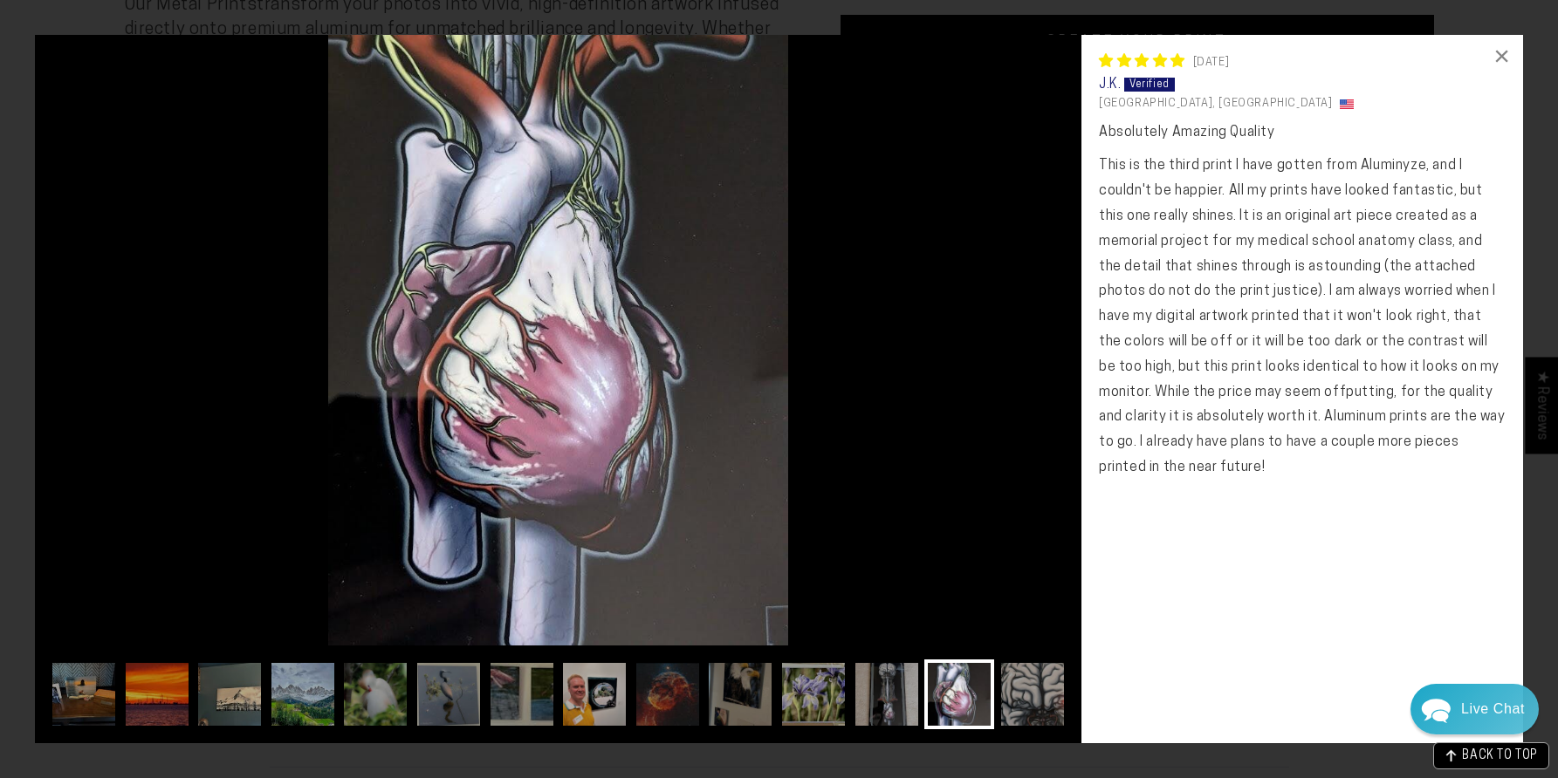
click at [1010, 484] on img at bounding box center [558, 340] width 1046 height 611
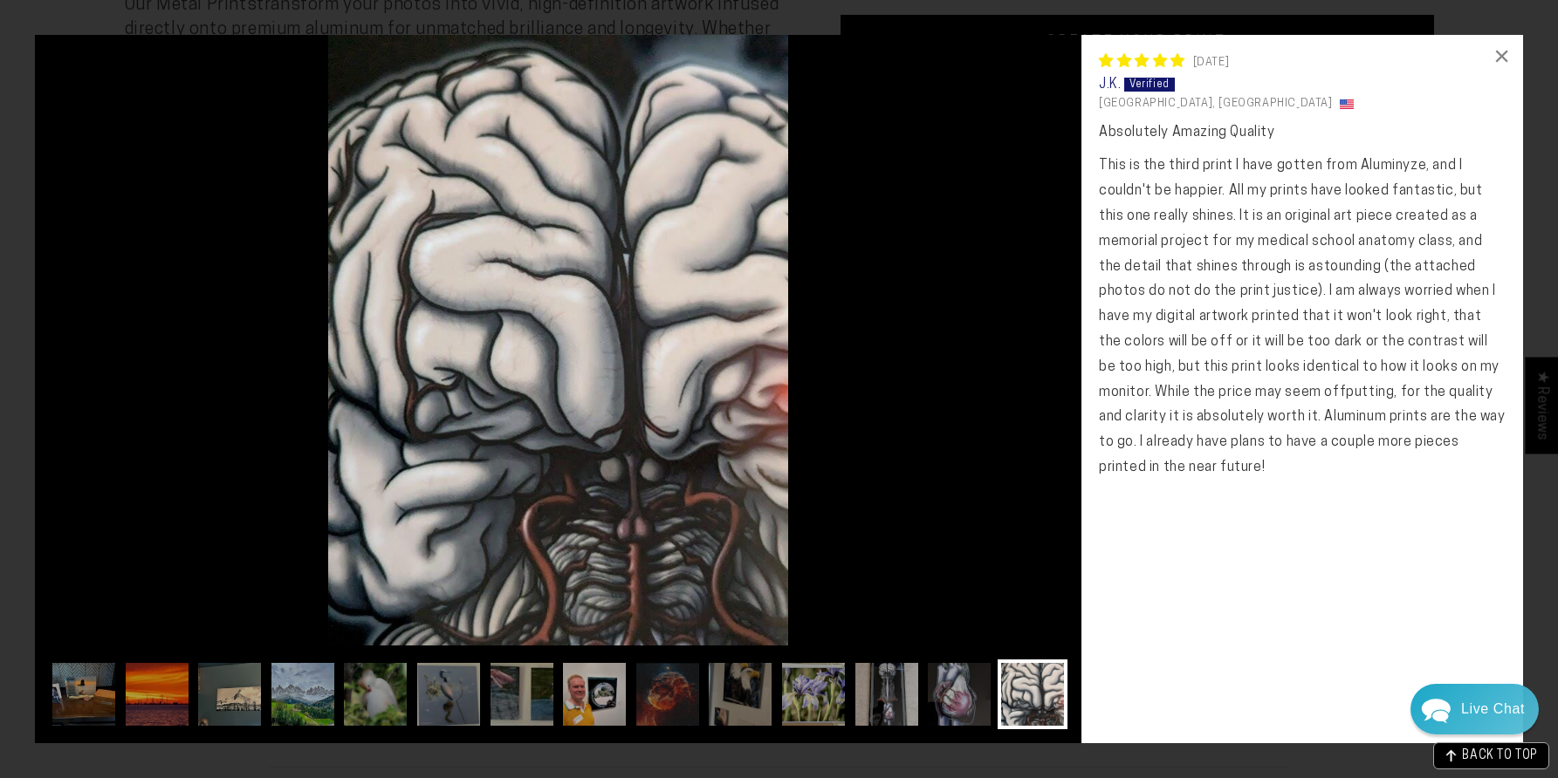
click at [1010, 484] on img at bounding box center [558, 340] width 1046 height 611
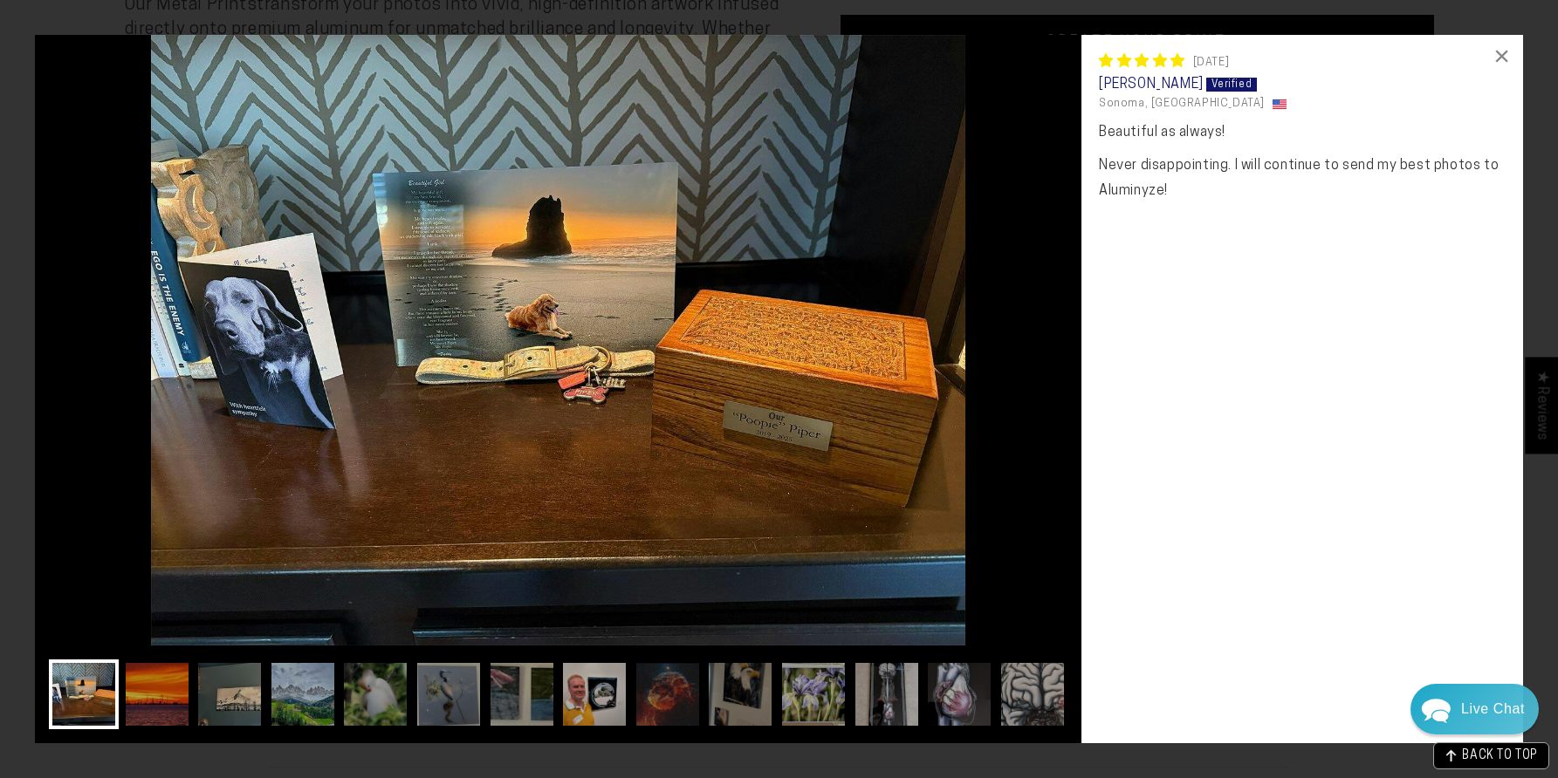
click at [1010, 497] on img at bounding box center [558, 340] width 1046 height 611
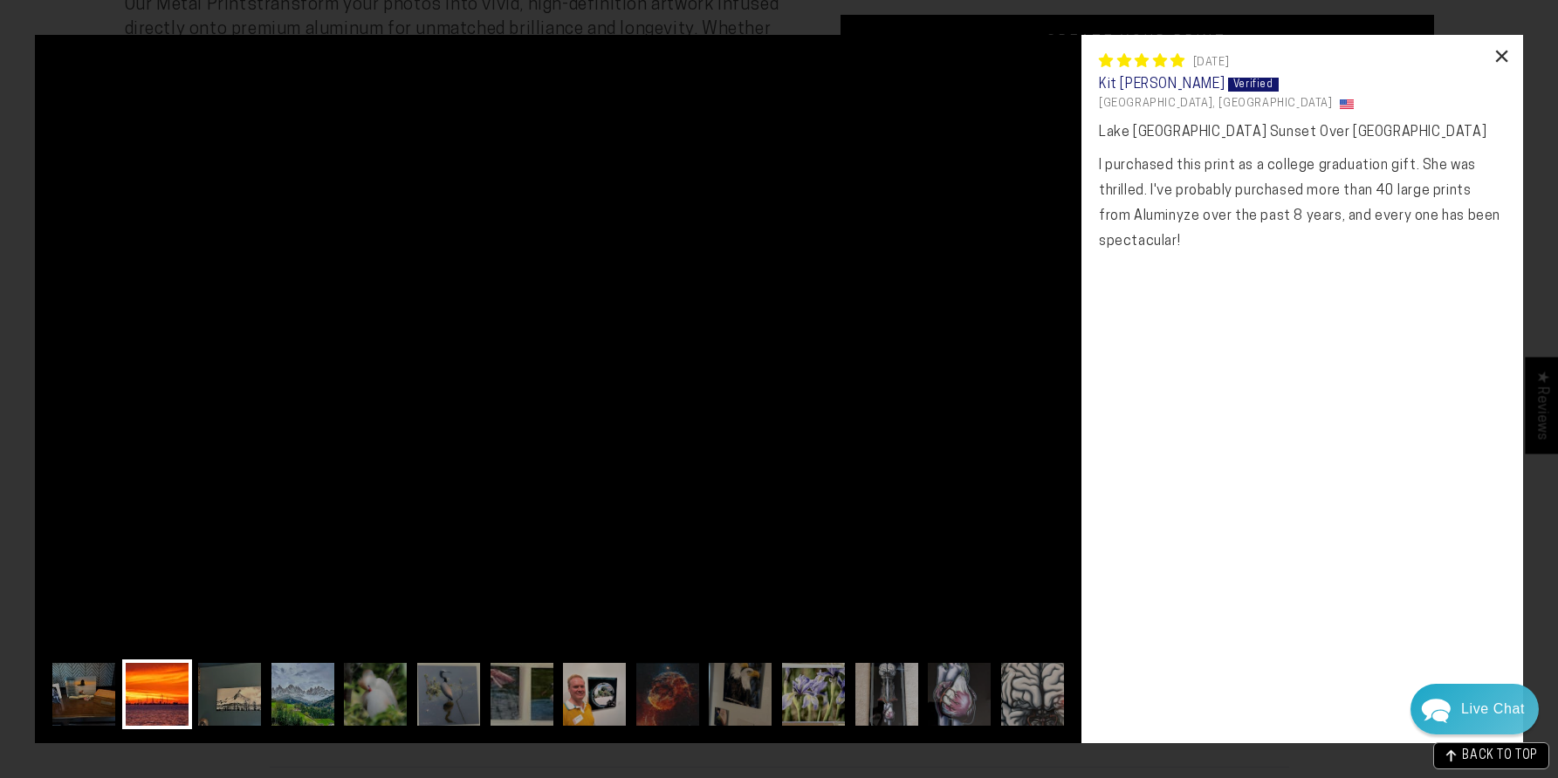
click at [1506, 62] on div "×" at bounding box center [1502, 56] width 42 height 42
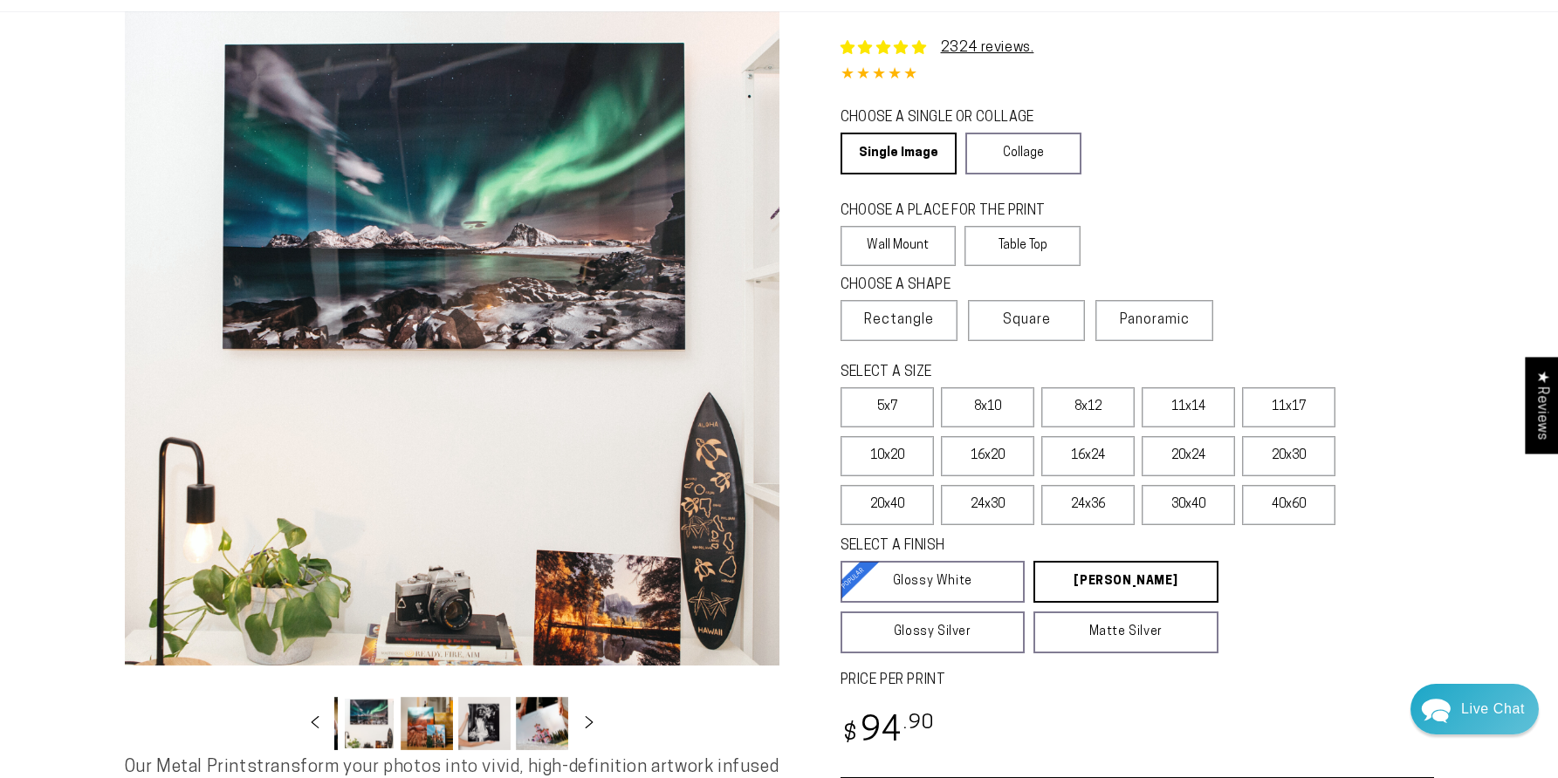
scroll to position [0, 0]
